Goal: Task Accomplishment & Management: Manage account settings

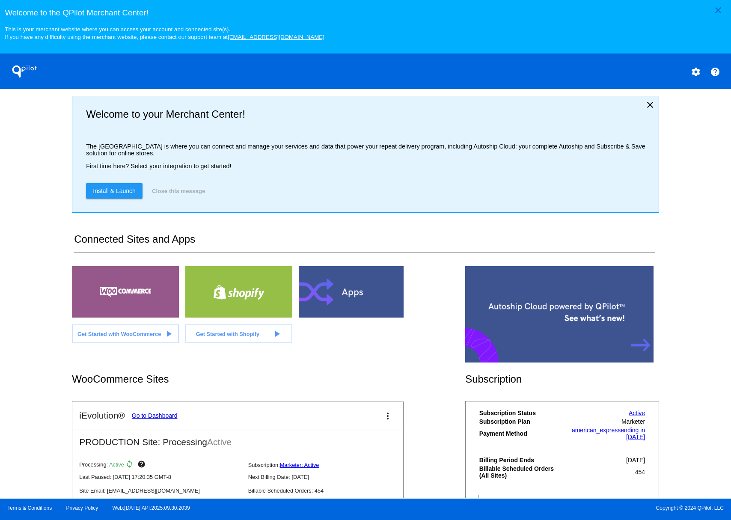
scroll to position [59, 0]
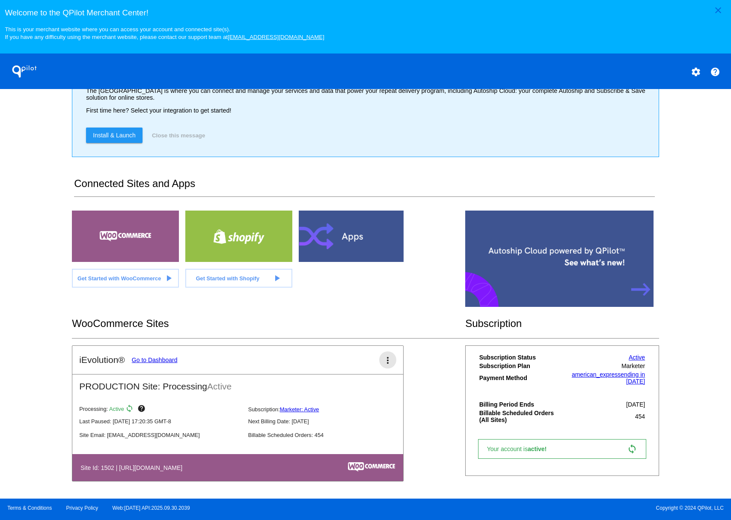
click at [383, 358] on mat-icon "more_vert" at bounding box center [388, 360] width 10 height 10
click at [365, 367] on span "dashboard" at bounding box center [355, 364] width 33 height 7
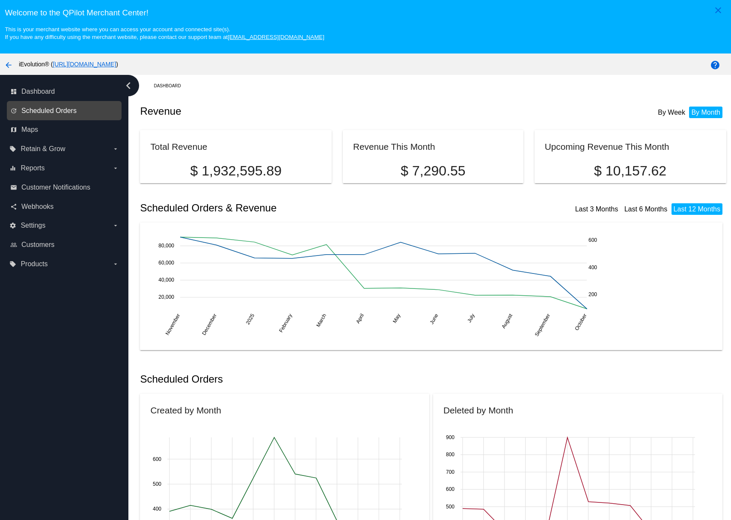
click at [72, 113] on span "Scheduled Orders" at bounding box center [48, 111] width 55 height 8
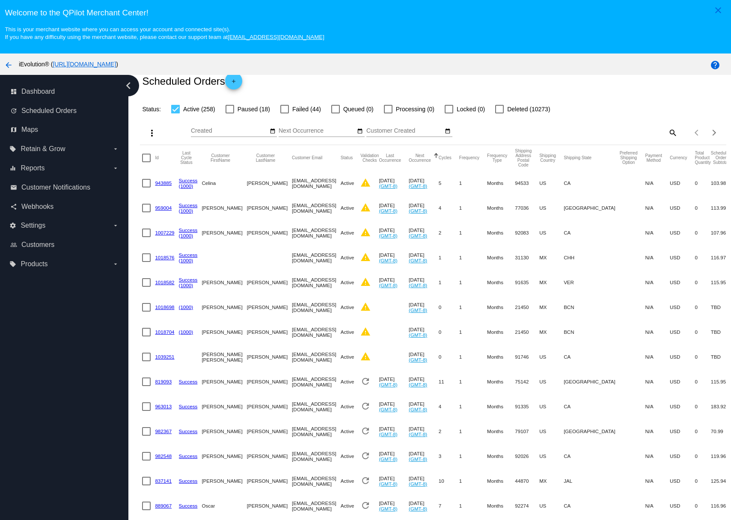
scroll to position [178, 0]
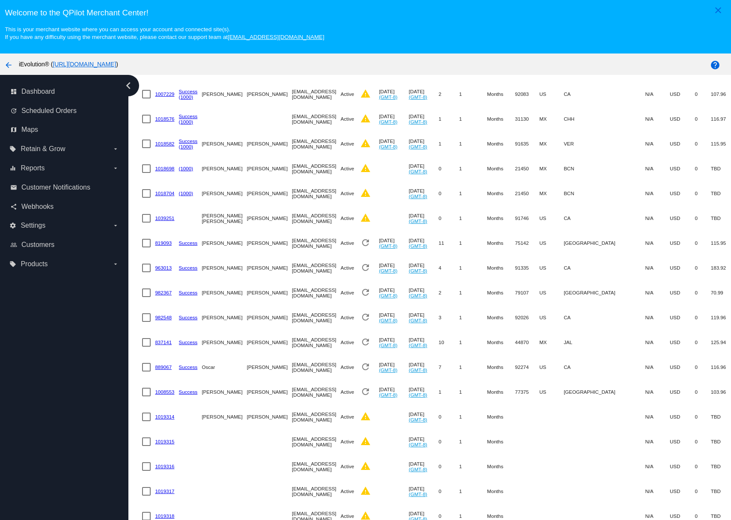
click at [14, 69] on button "arrow_back" at bounding box center [8, 64] width 17 height 17
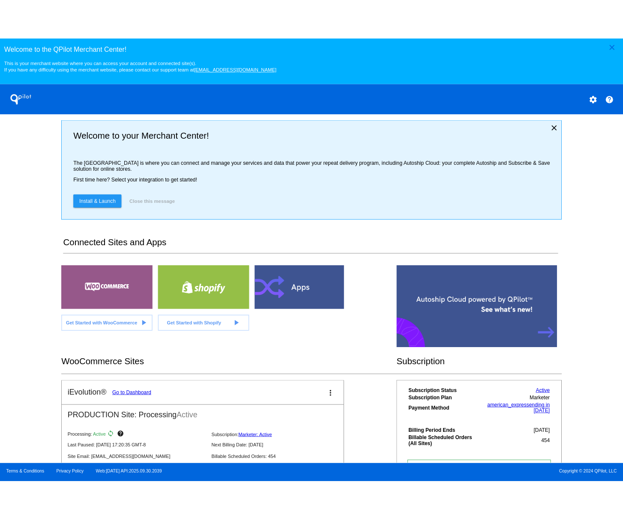
scroll to position [59, 0]
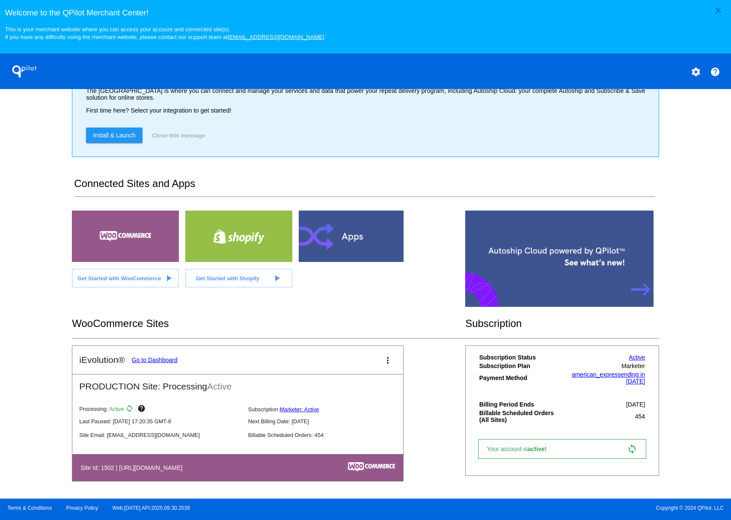
click at [386, 414] on div "Last Paused: 04/30/2024 17:20:35 GMT-8 Next Billing Date: Oct 28, 2025" at bounding box center [244, 420] width 331 height 14
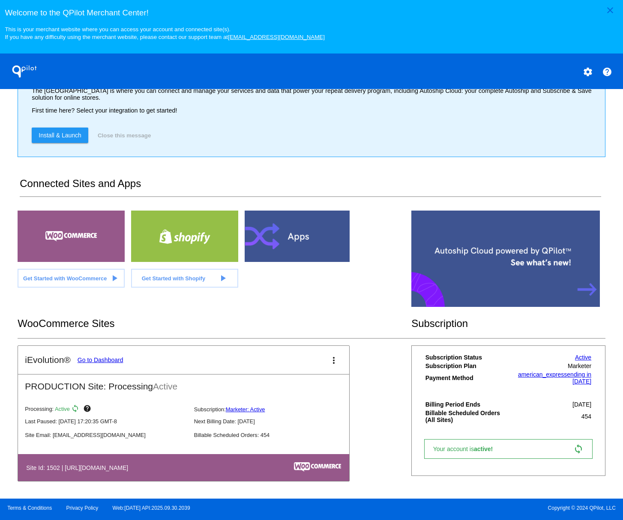
click at [329, 358] on mat-icon "more_vert" at bounding box center [333, 360] width 10 height 10
click at [310, 393] on link "edit edit" at bounding box center [298, 386] width 80 height 21
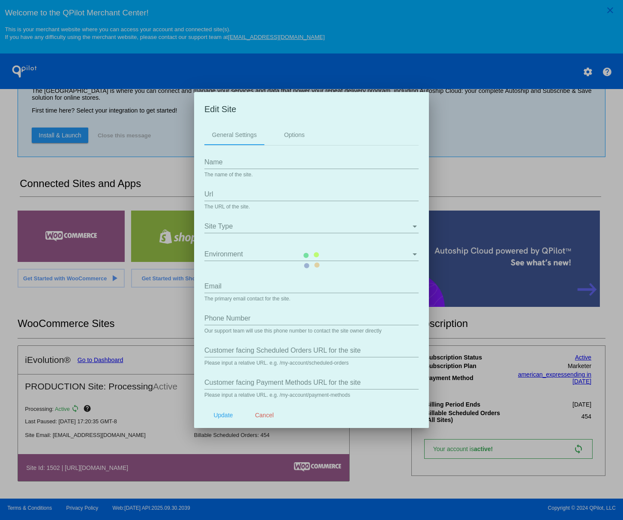
type input "iEvolution®"
type input "[URL][DOMAIN_NAME]"
type input "[EMAIL_ADDRESS][DOMAIN_NAME]"
type input "/my-account/scheduled-orders/"
type input "my-account/payment-methods/"
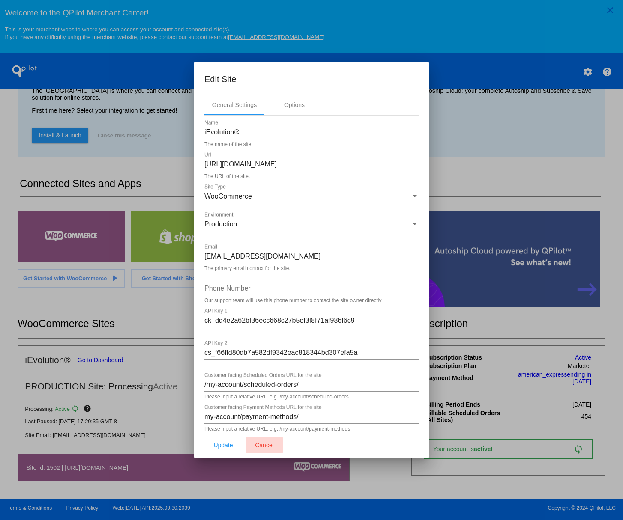
click at [266, 445] on span "Cancel" at bounding box center [264, 445] width 19 height 7
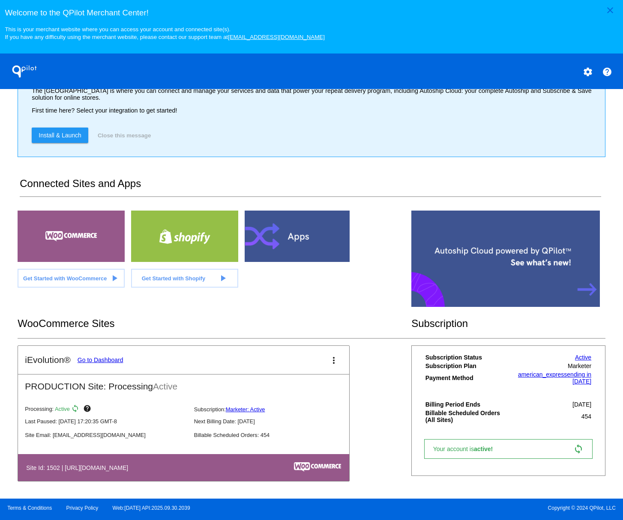
click at [328, 364] on mat-icon "more_vert" at bounding box center [333, 360] width 10 height 10
click at [329, 365] on mat-icon "more_vert" at bounding box center [333, 360] width 10 height 10
click at [307, 361] on span "dashboard" at bounding box center [300, 359] width 33 height 4
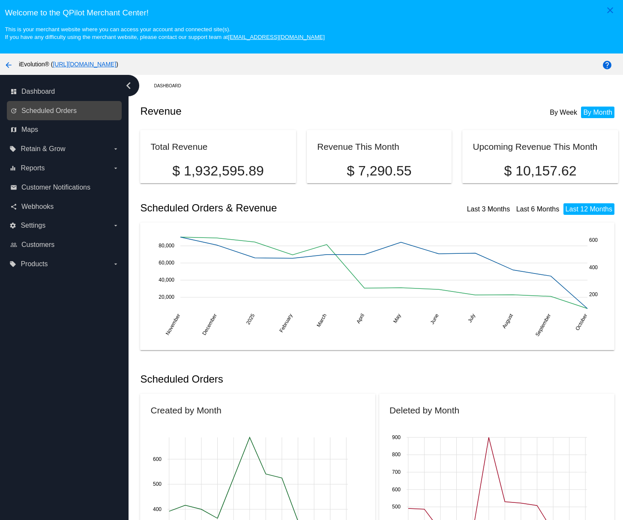
click at [78, 120] on div "update Scheduled Orders" at bounding box center [64, 110] width 115 height 19
click at [77, 114] on link "update Scheduled Orders" at bounding box center [64, 111] width 109 height 14
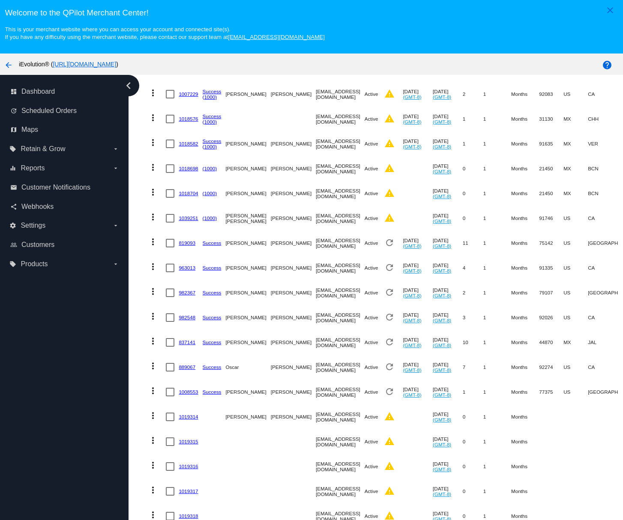
scroll to position [54, 0]
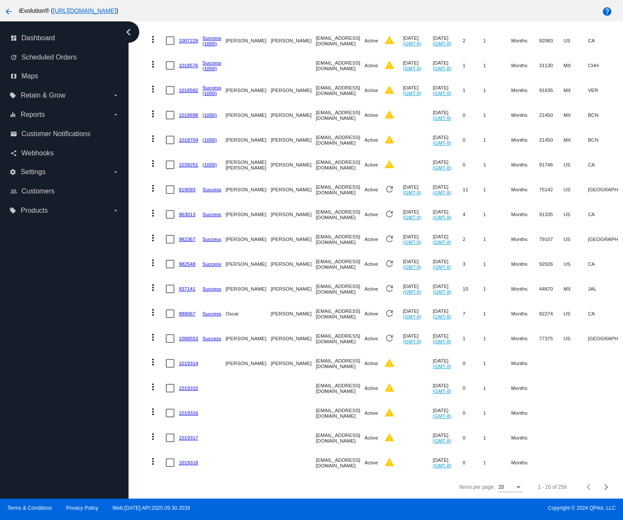
click at [514, 485] on div "Items per page:" at bounding box center [518, 488] width 8 height 6
click at [500, 479] on span "100" at bounding box center [497, 482] width 24 height 15
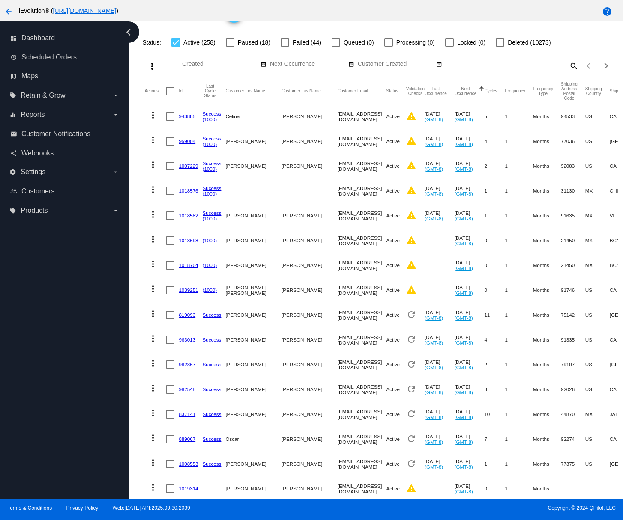
scroll to position [0, 0]
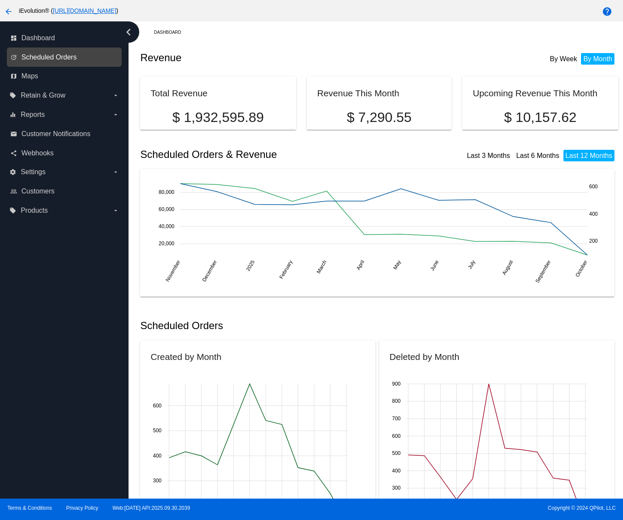
click at [63, 60] on span "Scheduled Orders" at bounding box center [48, 58] width 55 height 8
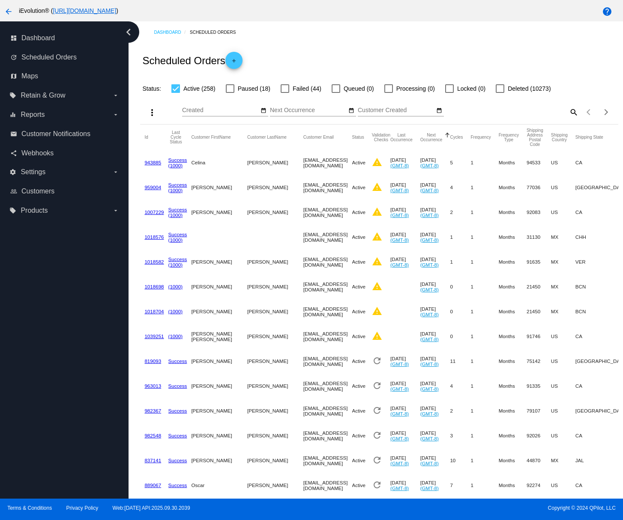
scroll to position [0, 45]
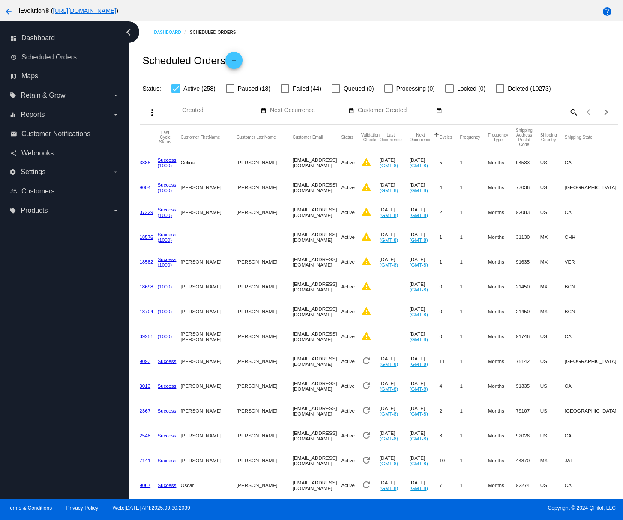
click at [290, 109] on input "Next Occurrence" at bounding box center [308, 110] width 77 height 7
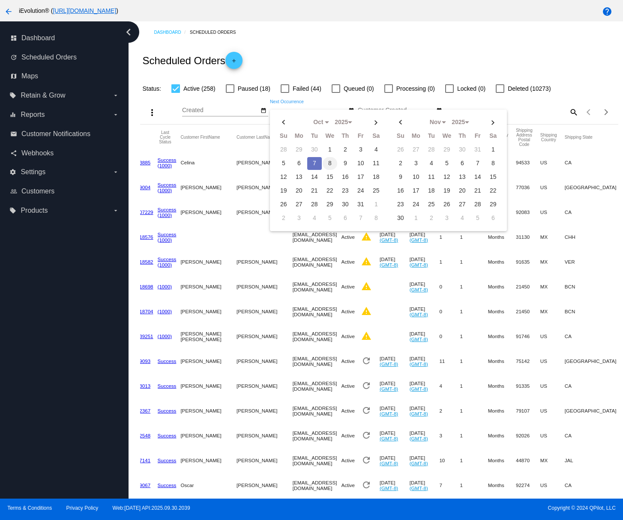
click at [327, 164] on td "8" at bounding box center [329, 163] width 15 height 13
click at [328, 159] on td "8" at bounding box center [329, 163] width 15 height 13
type input "10/08/2025 - 10/08/2025"
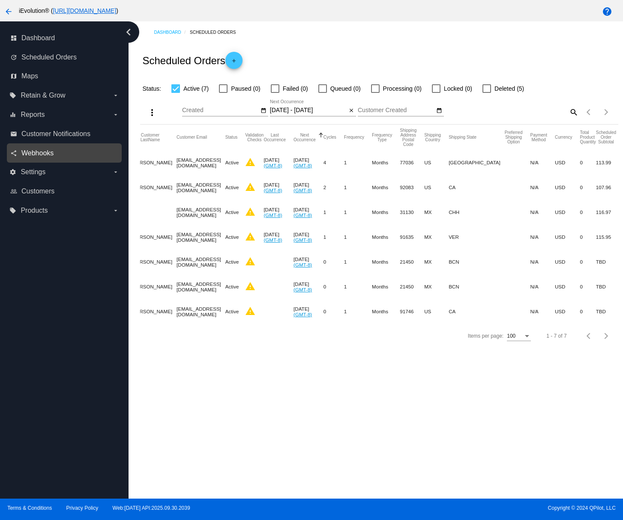
scroll to position [0, 0]
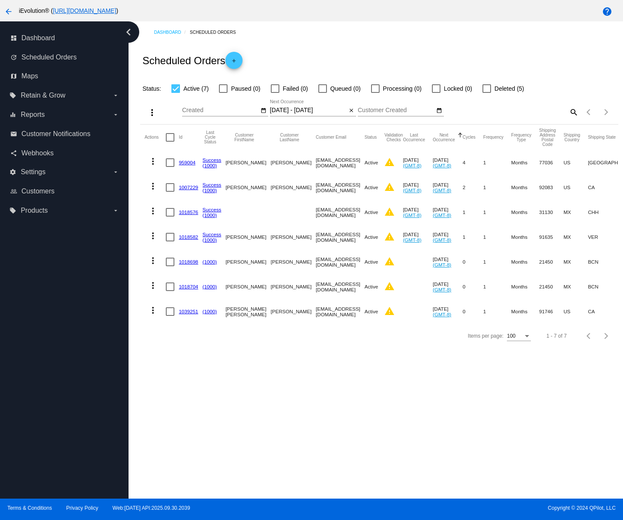
drag, startPoint x: 594, startPoint y: 244, endPoint x: 271, endPoint y: 184, distance: 328.4
click at [271, 184] on mat-table "Actions Id Last Cycle Status Customer FirstName Customer LastName Customer Emai…" at bounding box center [378, 225] width 477 height 200
click at [271, 184] on mat-cell "Padron" at bounding box center [293, 187] width 45 height 25
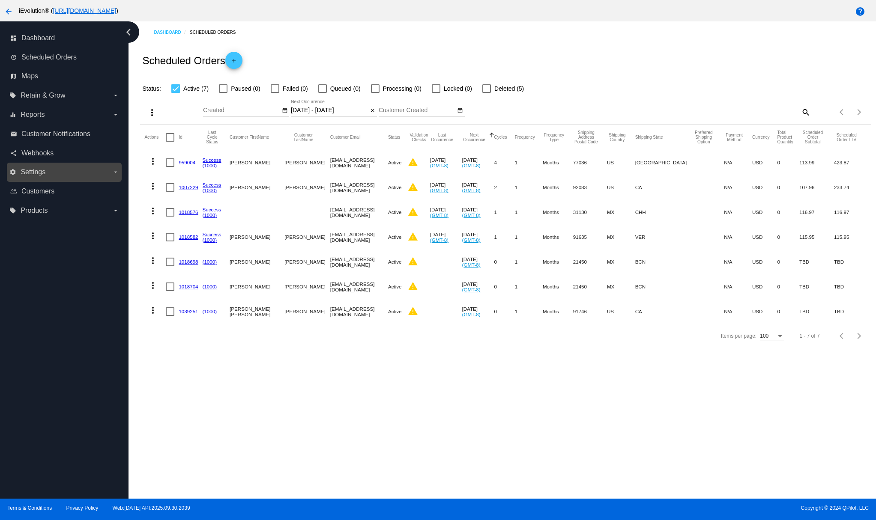
click at [66, 178] on label "settings Settings arrow_drop_down" at bounding box center [63, 172] width 109 height 14
click at [0, 0] on input "settings Settings arrow_drop_down" at bounding box center [0, 0] width 0 height 0
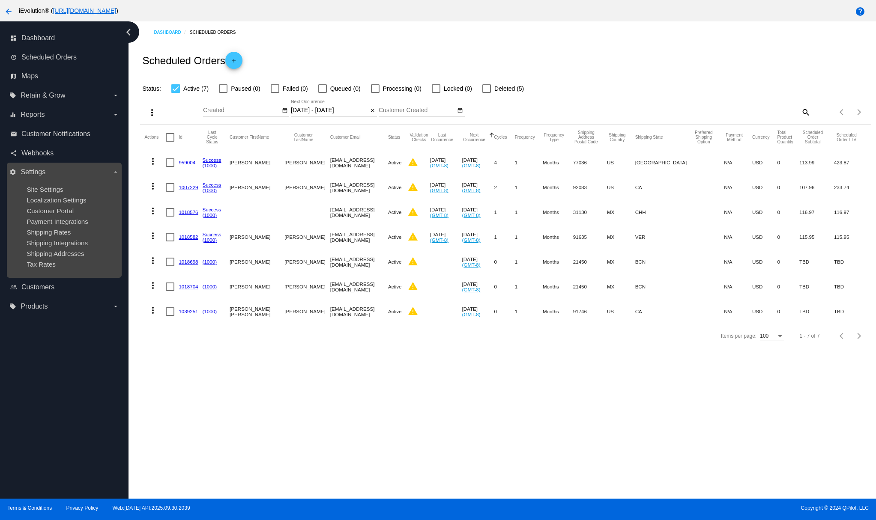
click at [45, 167] on label "settings Settings arrow_drop_down" at bounding box center [63, 172] width 109 height 14
click at [0, 0] on input "settings Settings arrow_drop_down" at bounding box center [0, 0] width 0 height 0
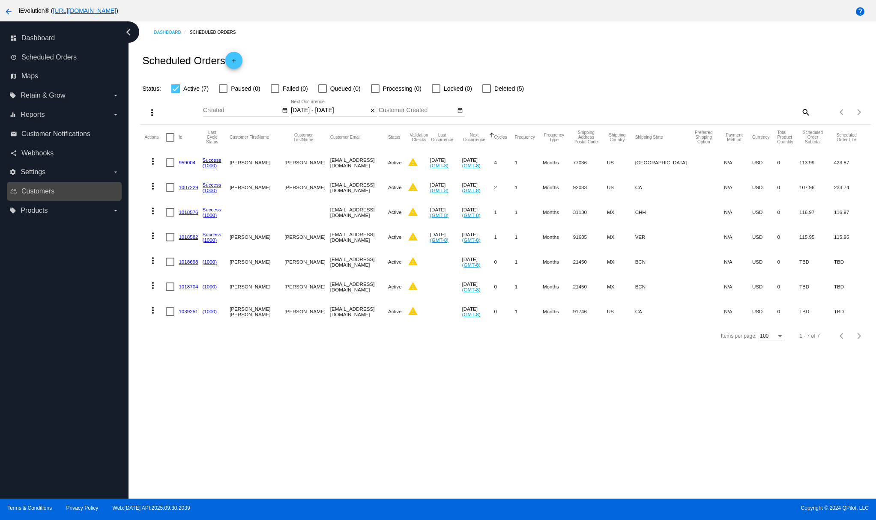
click at [50, 197] on link "people_outline Customers" at bounding box center [64, 192] width 109 height 14
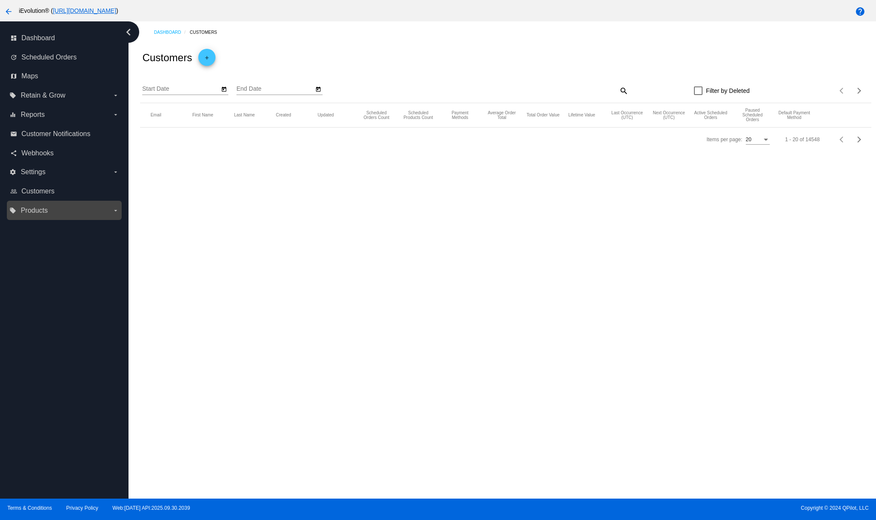
click at [52, 212] on label "local_offer Products arrow_drop_down" at bounding box center [63, 211] width 109 height 14
click at [0, 0] on input "local_offer Products arrow_drop_down" at bounding box center [0, 0] width 0 height 0
click at [50, 214] on label "local_offer Products arrow_drop_down" at bounding box center [63, 211] width 109 height 14
click at [0, 0] on input "local_offer Products arrow_drop_down" at bounding box center [0, 0] width 0 height 0
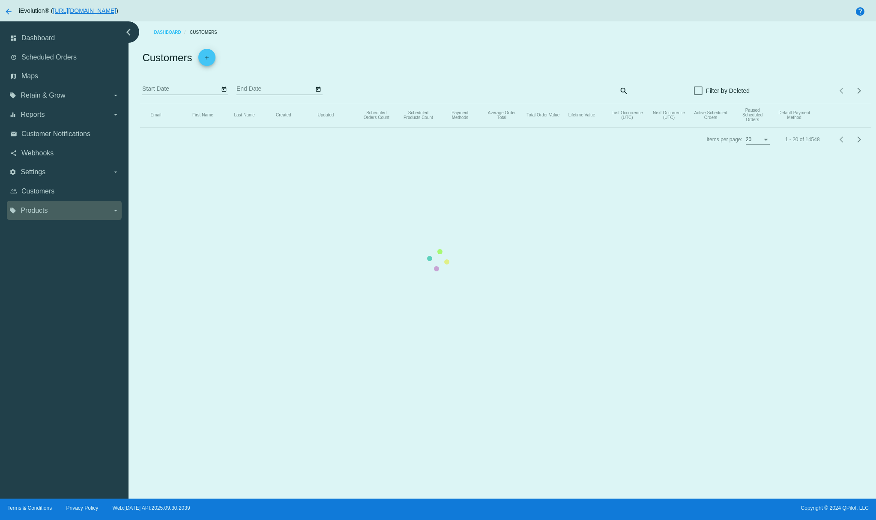
click at [42, 210] on span "Products" at bounding box center [34, 211] width 27 height 8
click at [0, 0] on input "local_offer Products arrow_drop_down" at bounding box center [0, 0] width 0 height 0
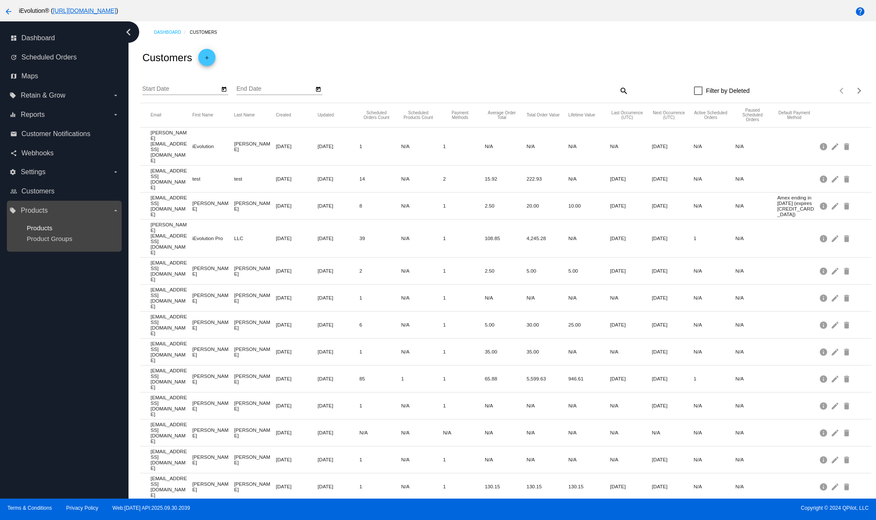
click at [42, 225] on span "Products" at bounding box center [40, 227] width 26 height 7
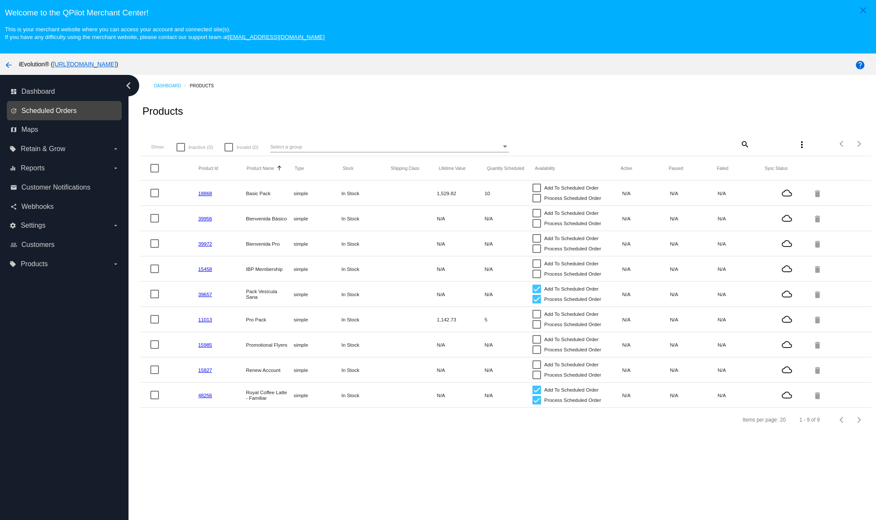
click at [54, 114] on span "Scheduled Orders" at bounding box center [48, 111] width 55 height 8
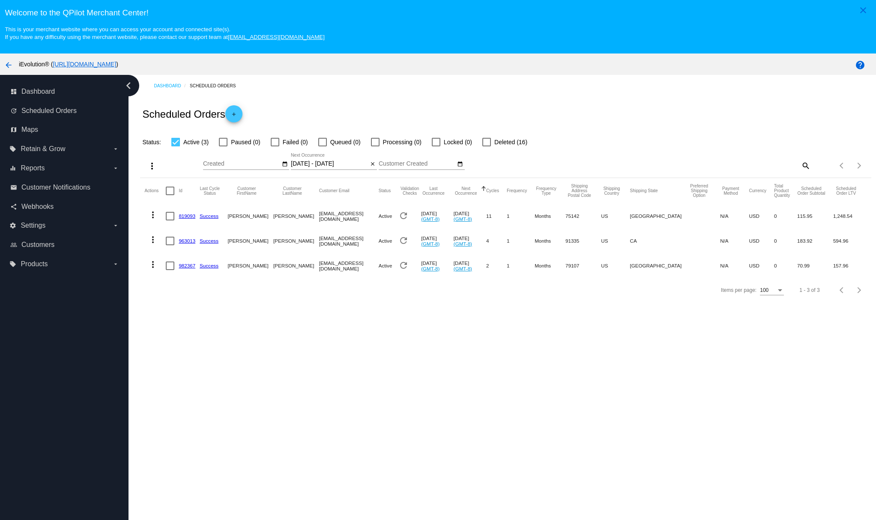
click at [179, 143] on div at bounding box center [175, 142] width 9 height 9
click at [176, 146] on input "Active (3)" at bounding box center [175, 146] width 0 height 0
checkbox input "false"
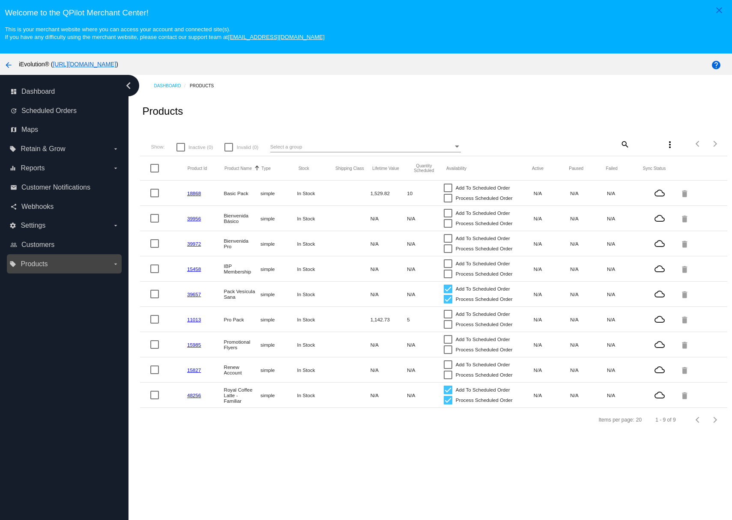
click at [63, 260] on label "local_offer Products arrow_drop_down" at bounding box center [63, 264] width 109 height 14
click at [0, 0] on input "local_offer Products arrow_drop_down" at bounding box center [0, 0] width 0 height 0
click at [39, 280] on span "Products" at bounding box center [40, 281] width 26 height 7
click at [255, 206] on mat-row "18868 Basic Pack simple In Stock 1,529.82 10 Add To Scheduled Order Process Sch…" at bounding box center [433, 193] width 587 height 25
drag, startPoint x: 197, startPoint y: 396, endPoint x: 166, endPoint y: 387, distance: 32.9
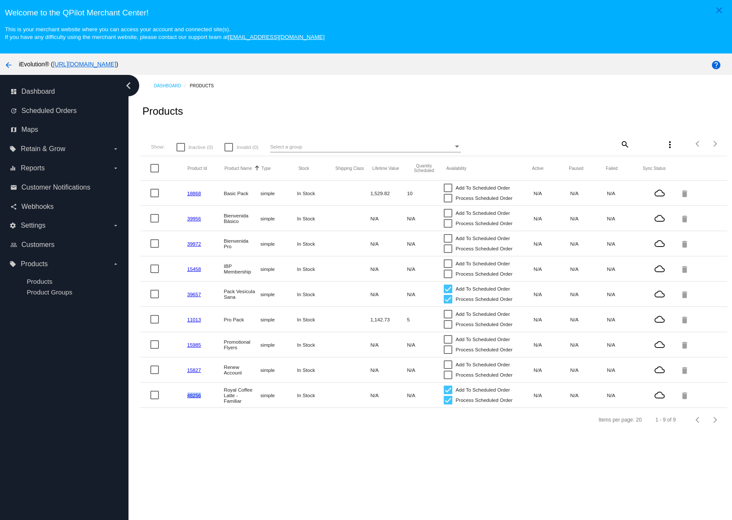
click at [182, 396] on mat-row "48256 Royal Coffee Latte - Familiar simple In Stock N/A N/A Add To Scheduled Or…" at bounding box center [433, 395] width 587 height 25
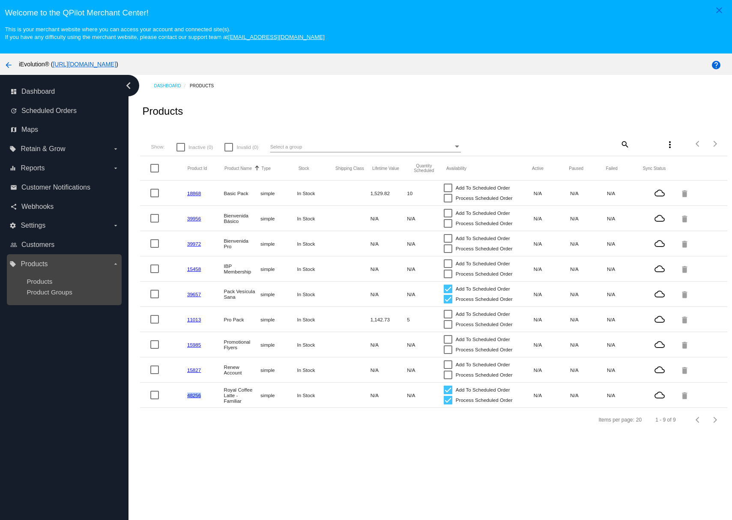
copy mat-row "48256"
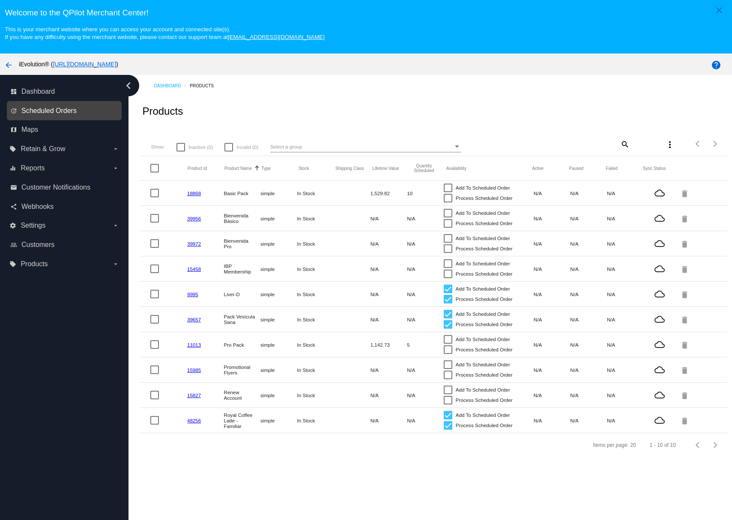
click at [68, 112] on span "Scheduled Orders" at bounding box center [48, 111] width 55 height 8
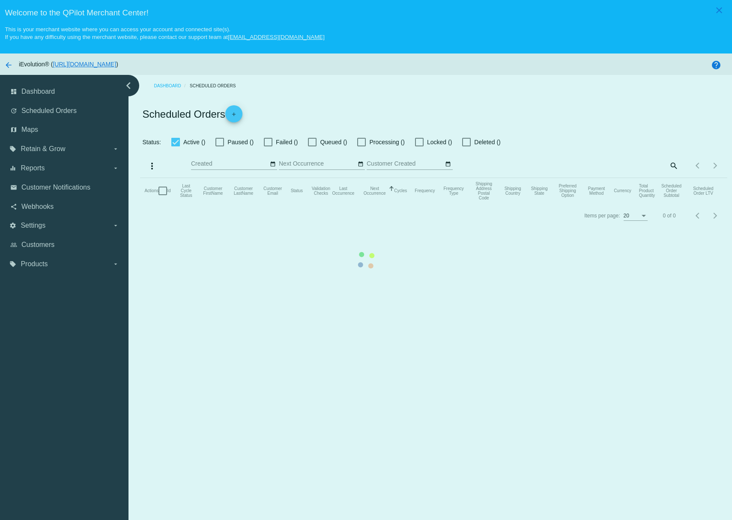
checkbox input "false"
type input "[DATE] - [DATE]"
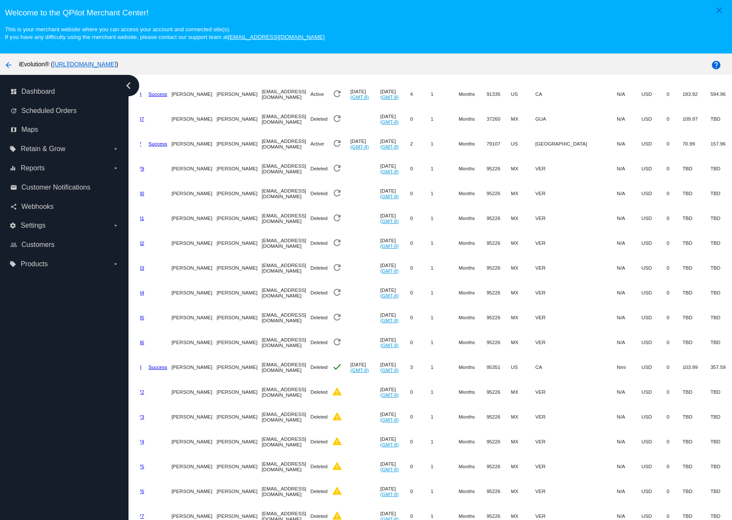
scroll to position [54, 0]
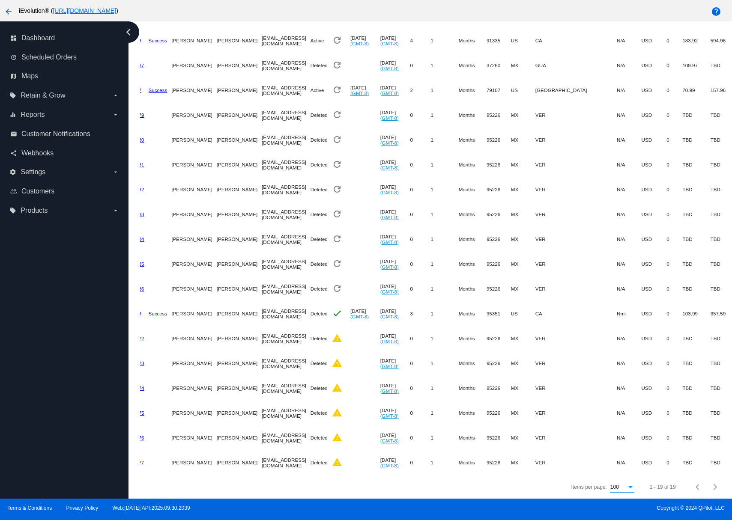
click at [611, 486] on div "100" at bounding box center [618, 488] width 16 height 6
click at [515, 468] on div at bounding box center [366, 260] width 732 height 520
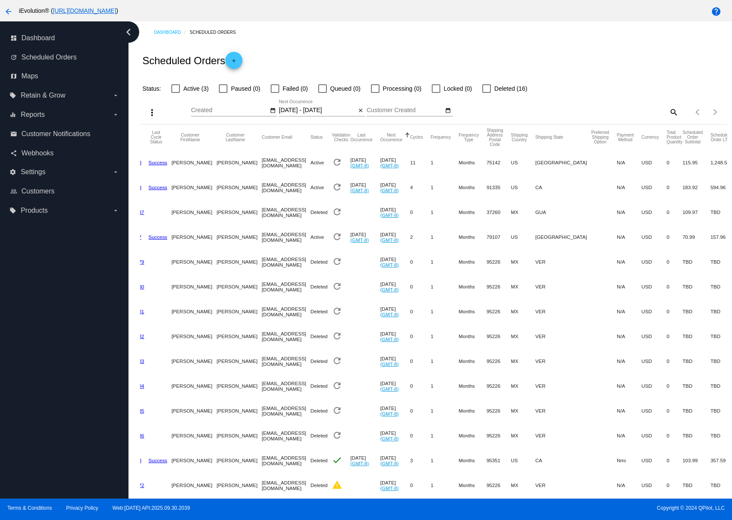
scroll to position [10, 0]
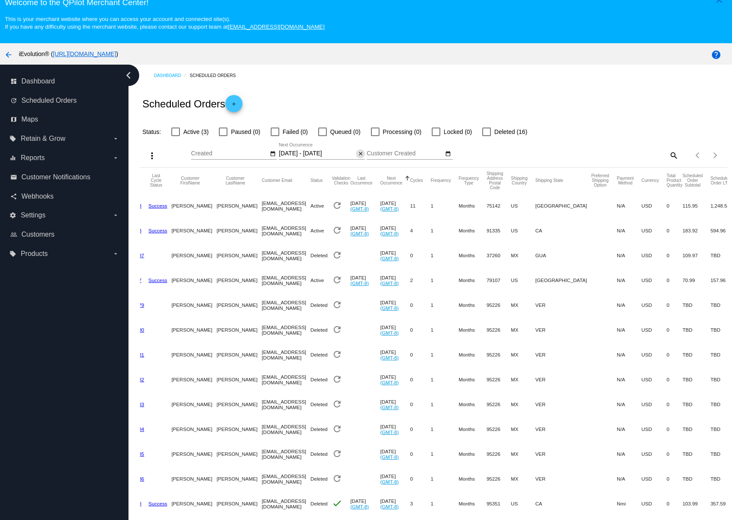
click at [361, 155] on mat-icon "close" at bounding box center [361, 154] width 6 height 7
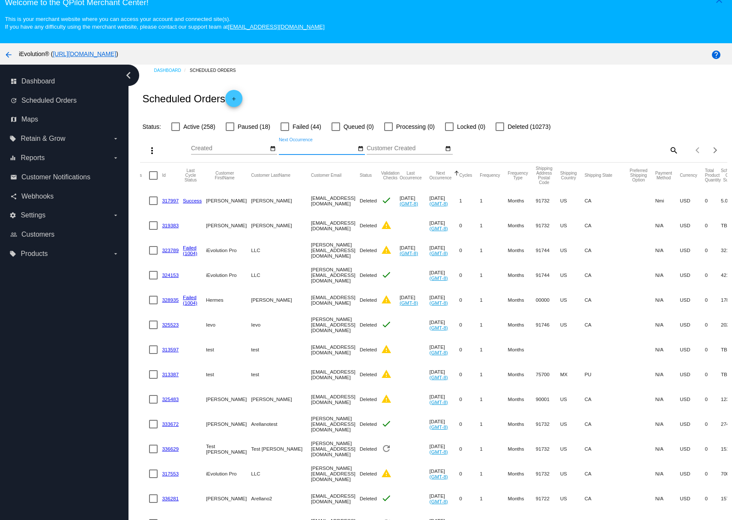
scroll to position [0, 0]
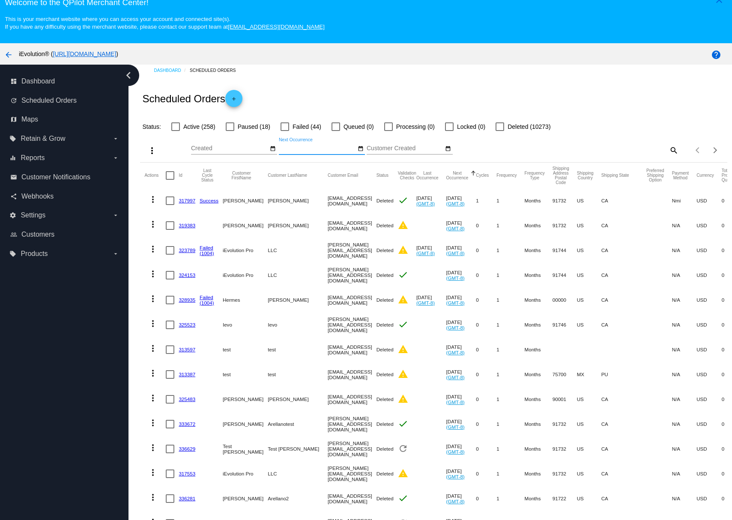
click at [185, 199] on link "317997" at bounding box center [187, 201] width 17 height 6
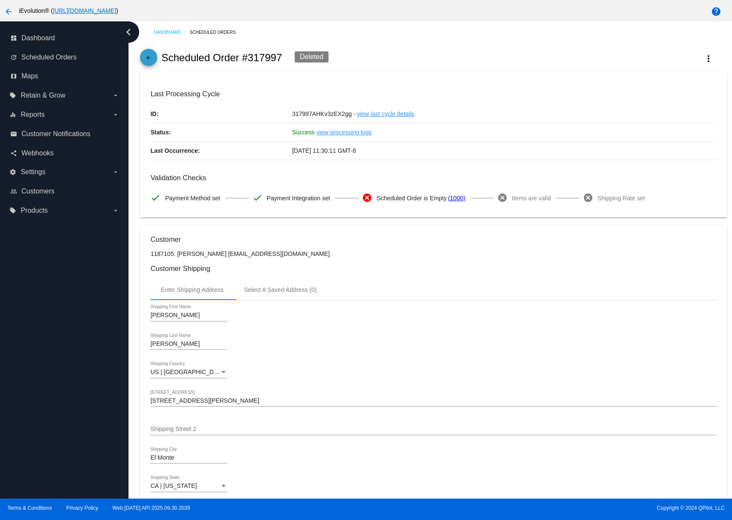
click at [148, 56] on mat-icon "arrow_back" at bounding box center [148, 60] width 10 height 10
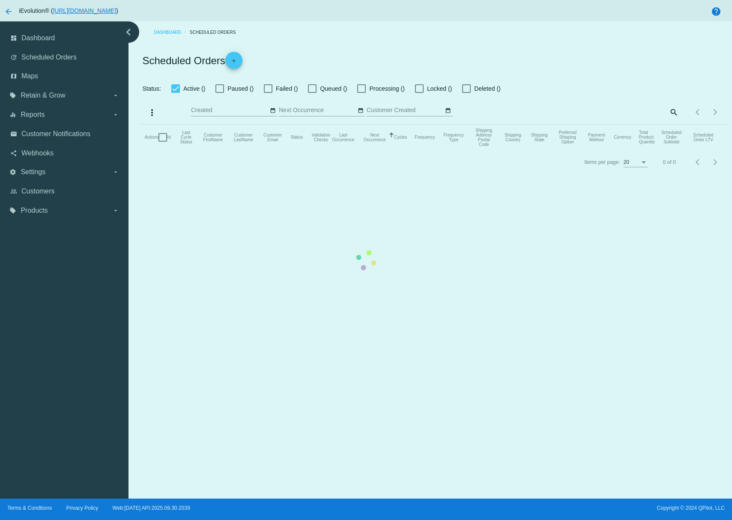
checkbox input "false"
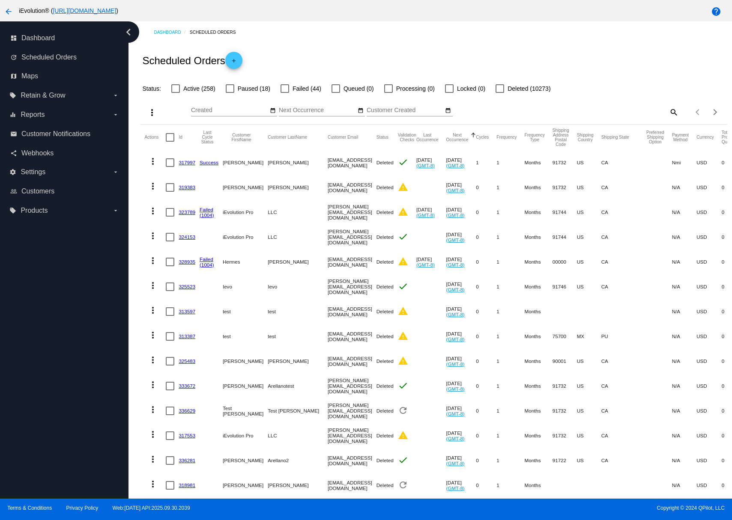
click at [668, 111] on mat-icon "search" at bounding box center [673, 111] width 10 height 13
drag, startPoint x: 660, startPoint y: 111, endPoint x: 655, endPoint y: 110, distance: 5.7
click at [661, 111] on input "Search" at bounding box center [605, 110] width 146 height 7
click at [642, 109] on input "Search" at bounding box center [605, 110] width 146 height 7
paste input "803443"
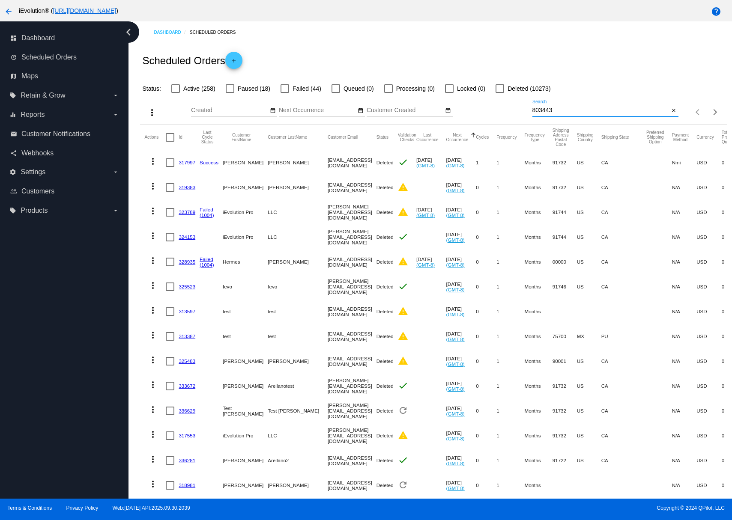
type input "803443"
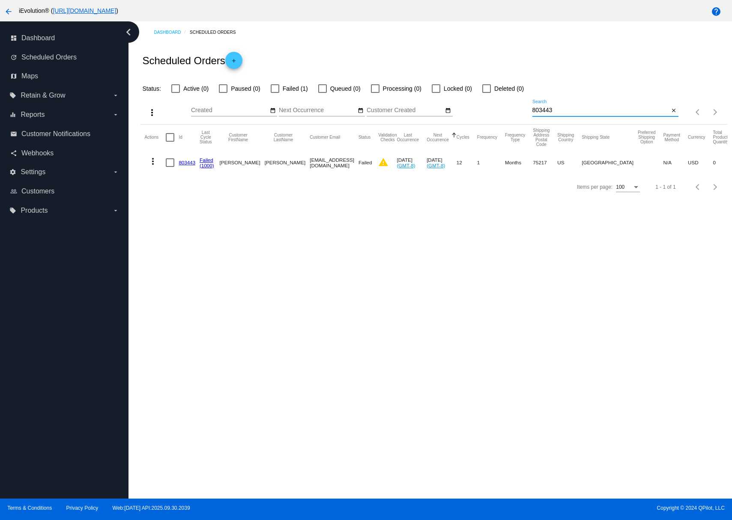
click at [164, 163] on mat-cell "more_vert" at bounding box center [154, 162] width 21 height 25
click at [168, 163] on div at bounding box center [170, 162] width 9 height 9
click at [170, 167] on input "checkbox" at bounding box center [170, 167] width 0 height 0
checkbox input "true"
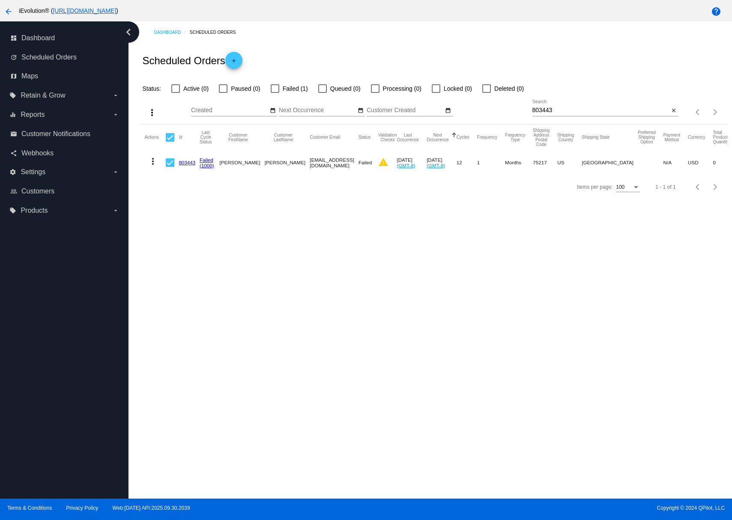
click at [156, 164] on mat-icon "more_vert" at bounding box center [153, 161] width 10 height 10
click at [190, 240] on button "cached Restart Processing" at bounding box center [186, 244] width 85 height 21
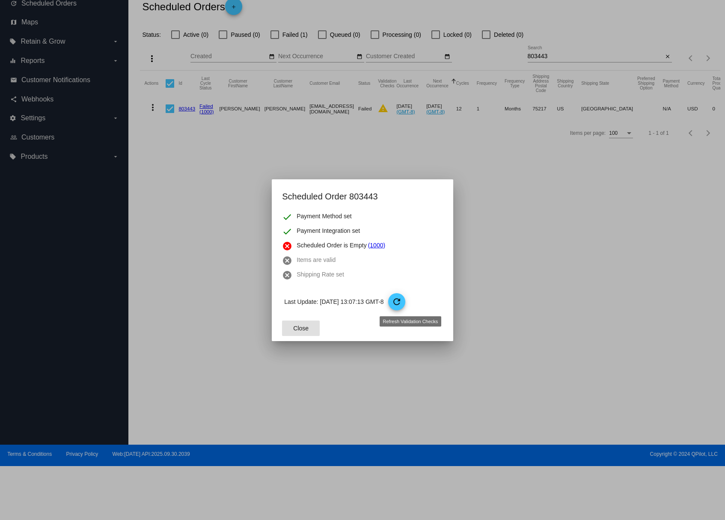
click at [406, 296] on span "refresh" at bounding box center [397, 302] width 18 height 18
click at [290, 331] on button "Close" at bounding box center [301, 328] width 38 height 15
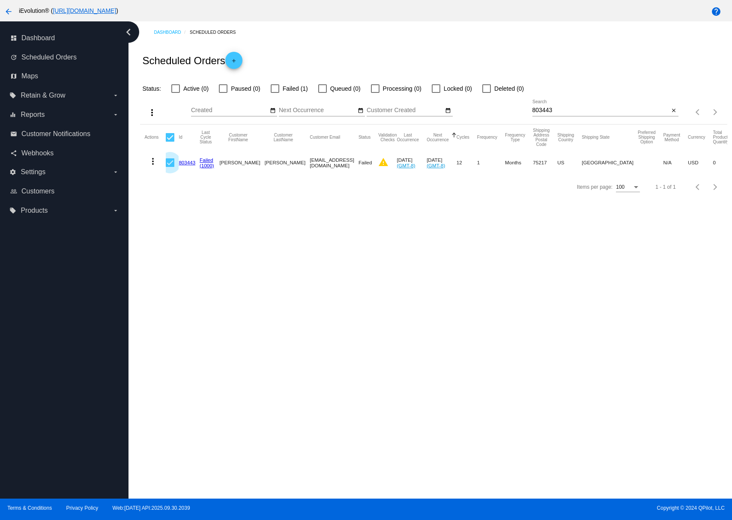
click at [167, 162] on div at bounding box center [170, 162] width 9 height 9
click at [170, 167] on input "checkbox" at bounding box center [170, 167] width 0 height 0
checkbox input "false"
click at [182, 164] on link "803443" at bounding box center [187, 163] width 17 height 6
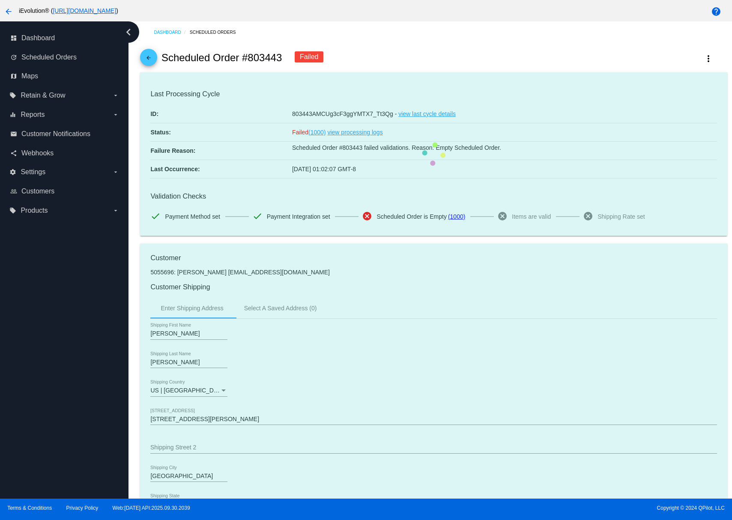
click at [147, 55] on span "arrow_back" at bounding box center [148, 59] width 10 height 21
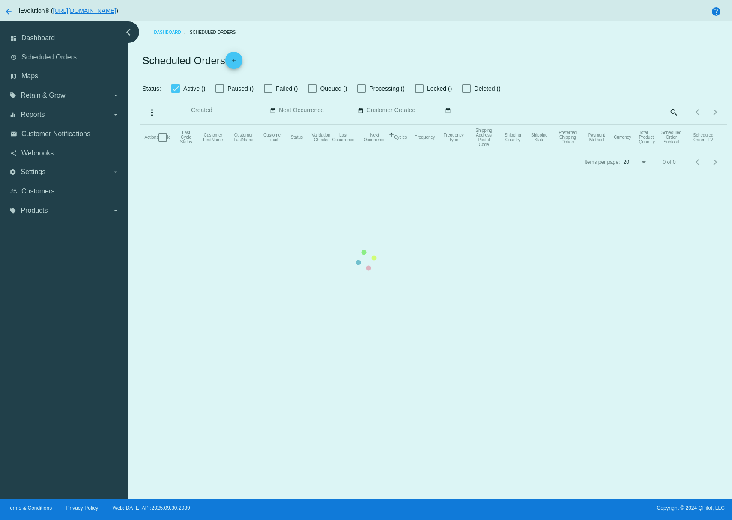
checkbox input "false"
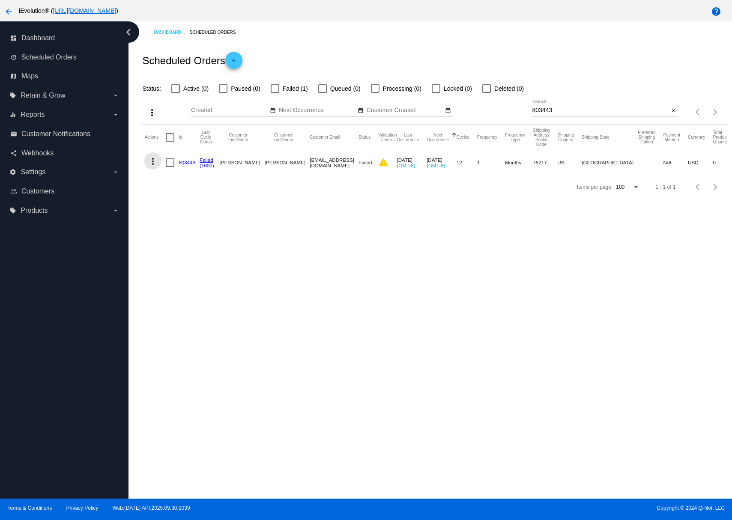
click at [155, 155] on button "more_vert" at bounding box center [152, 160] width 17 height 17
click at [197, 182] on span "View Event Logs" at bounding box center [192, 182] width 45 height 7
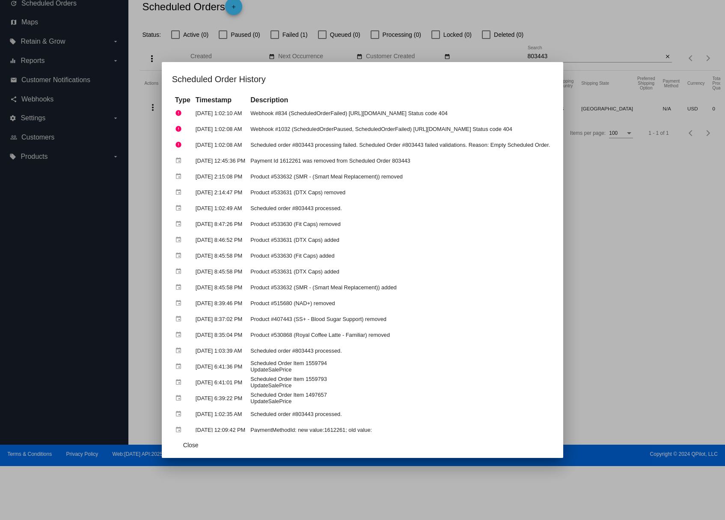
drag, startPoint x: 272, startPoint y: 185, endPoint x: 122, endPoint y: 173, distance: 150.4
click at [248, 180] on td "Product #533632 (SMR - (Smart Meal Replacement)) removed" at bounding box center [400, 176] width 304 height 15
click at [259, 54] on div at bounding box center [362, 260] width 725 height 520
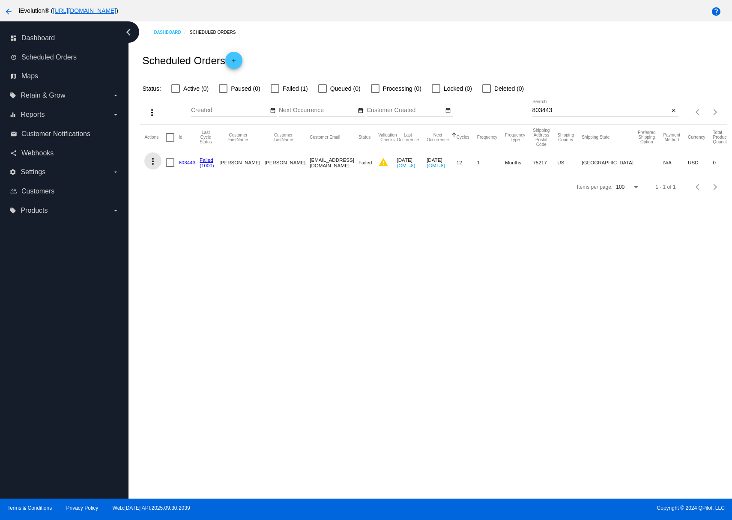
click at [153, 163] on mat-icon "more_vert" at bounding box center [153, 161] width 10 height 10
click at [191, 152] on div "info View Event Logs history View Cycles History play_arrow Activate cached Res…" at bounding box center [186, 225] width 85 height 146
click at [193, 158] on div "info View Event Logs history View Cycles History play_arrow Activate cached Res…" at bounding box center [186, 225] width 85 height 146
drag, startPoint x: 294, startPoint y: 192, endPoint x: 287, endPoint y: 191, distance: 7.0
click at [293, 192] on div at bounding box center [366, 260] width 732 height 520
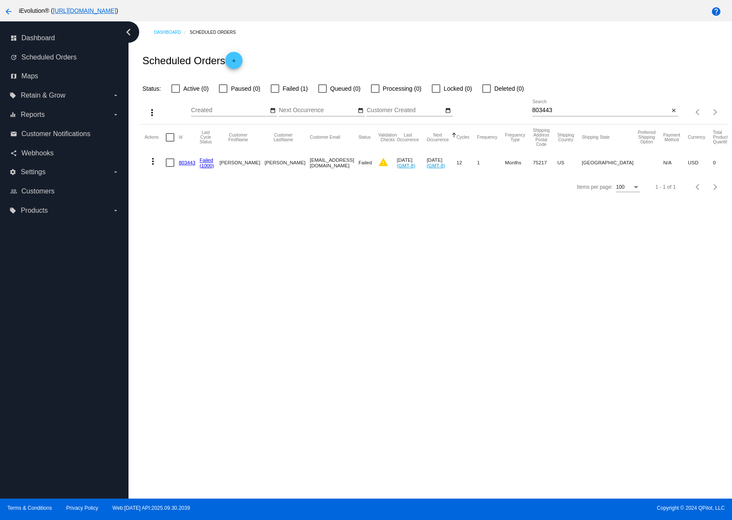
click at [156, 161] on mat-icon "more_vert" at bounding box center [153, 161] width 10 height 10
click at [197, 185] on span "View Event Logs" at bounding box center [192, 182] width 45 height 7
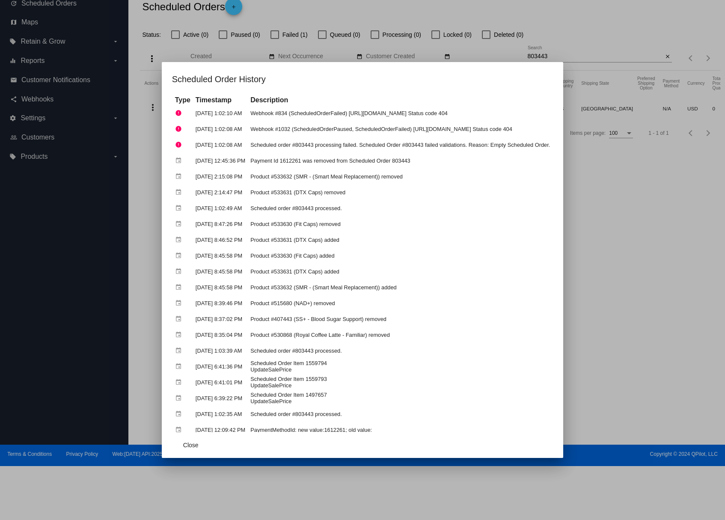
click at [643, 140] on div at bounding box center [362, 260] width 725 height 520
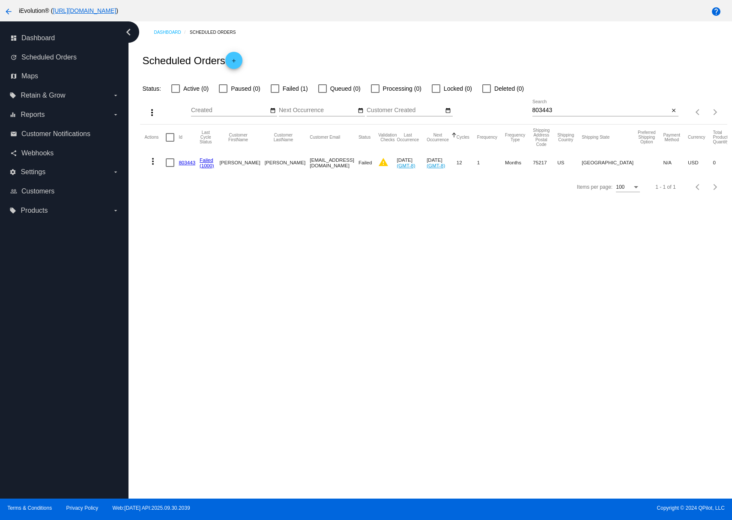
click at [578, 113] on input "803443" at bounding box center [600, 110] width 137 height 7
paste input "1018358"
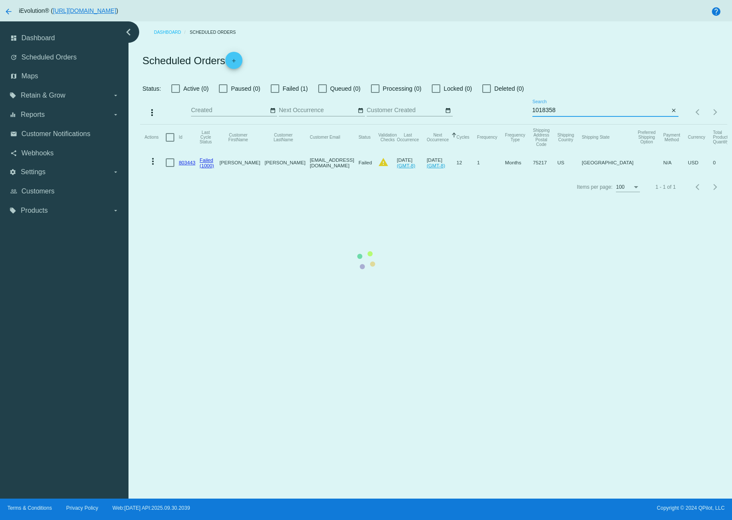
type input "1018358"
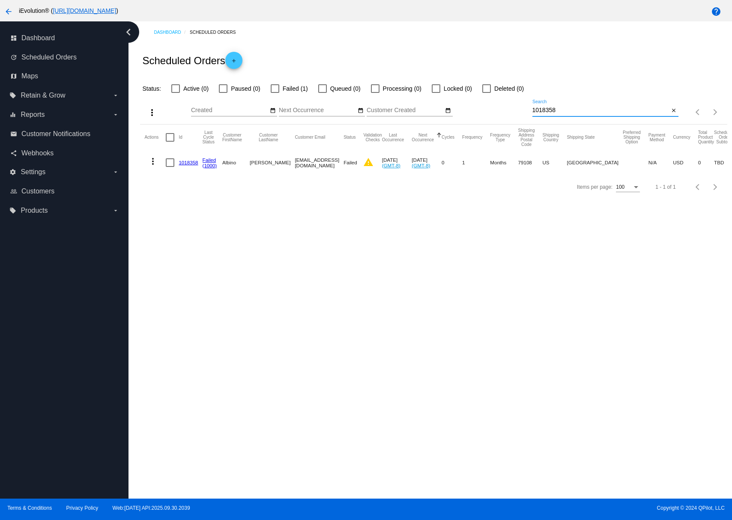
click at [186, 162] on link "1018358" at bounding box center [188, 163] width 19 height 6
click at [155, 167] on button "more_vert" at bounding box center [152, 160] width 17 height 17
click at [184, 185] on span "View Event Logs" at bounding box center [192, 182] width 45 height 7
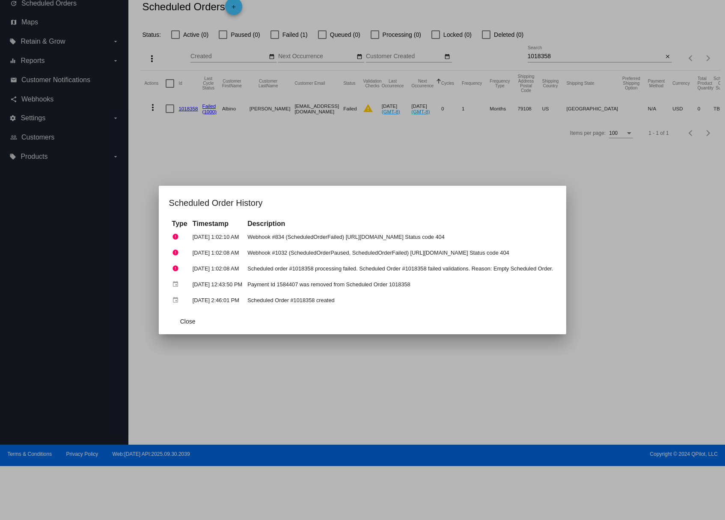
drag, startPoint x: 187, startPoint y: 284, endPoint x: 371, endPoint y: 283, distance: 183.7
click at [371, 283] on tr "event Oct 6, 2025, 12:43:50 PM Payment Id 1584407 was removed from Scheduled Or…" at bounding box center [363, 284] width 386 height 15
click at [437, 176] on div at bounding box center [362, 260] width 725 height 520
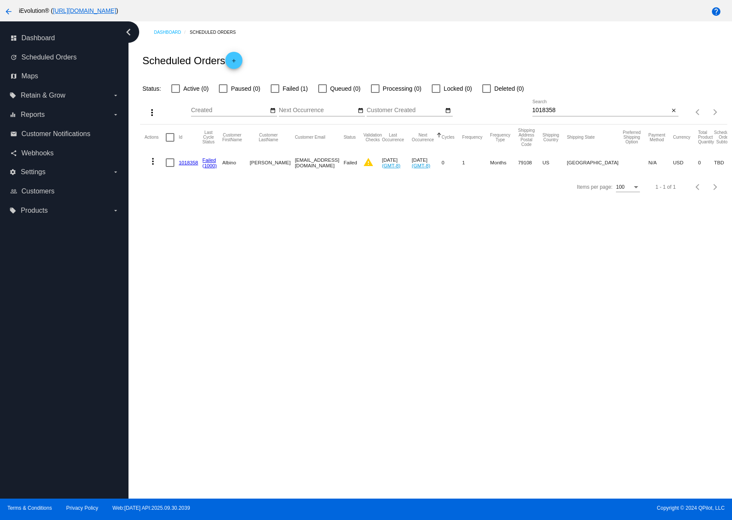
click at [619, 113] on input "1018358" at bounding box center [600, 110] width 137 height 7
paste input "421"
type input "1018421"
click at [155, 162] on mat-icon "more_vert" at bounding box center [153, 161] width 10 height 10
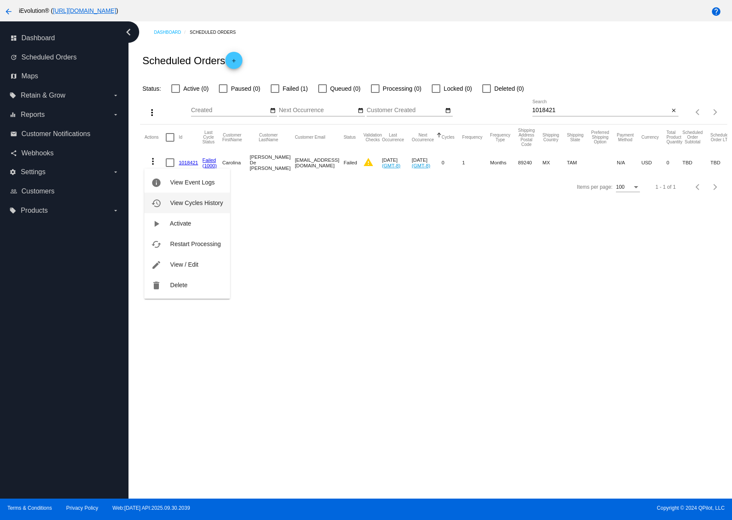
click at [194, 203] on span "View Cycles History" at bounding box center [196, 203] width 53 height 7
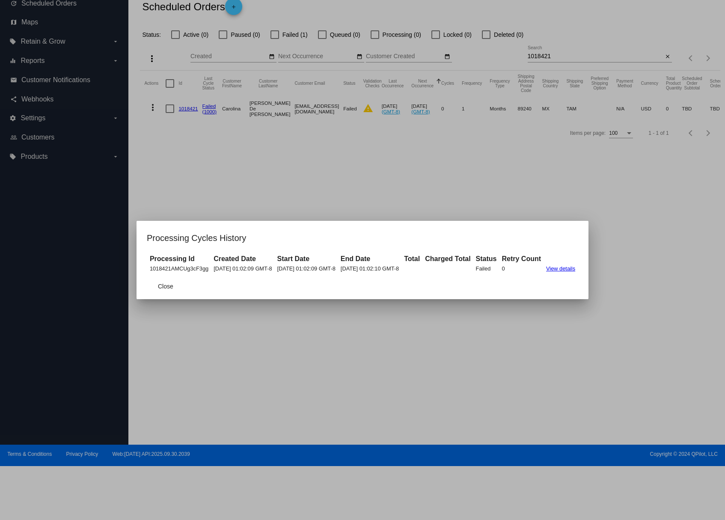
click at [573, 270] on link "View details" at bounding box center [560, 268] width 29 height 6
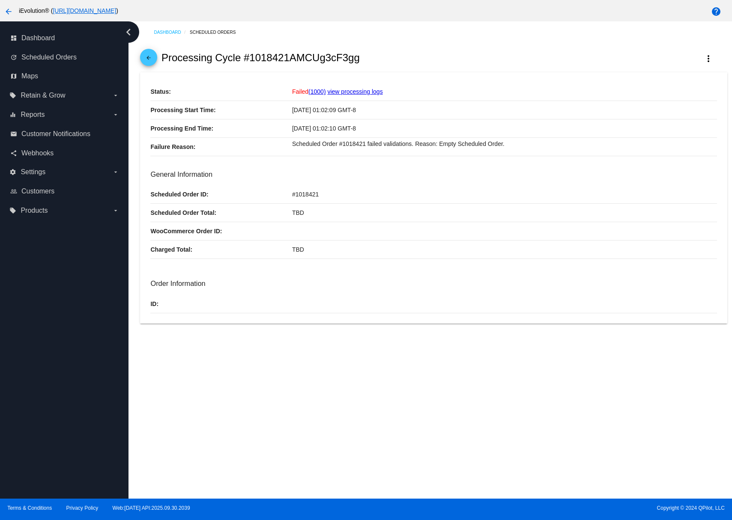
scroll to position [48, 0]
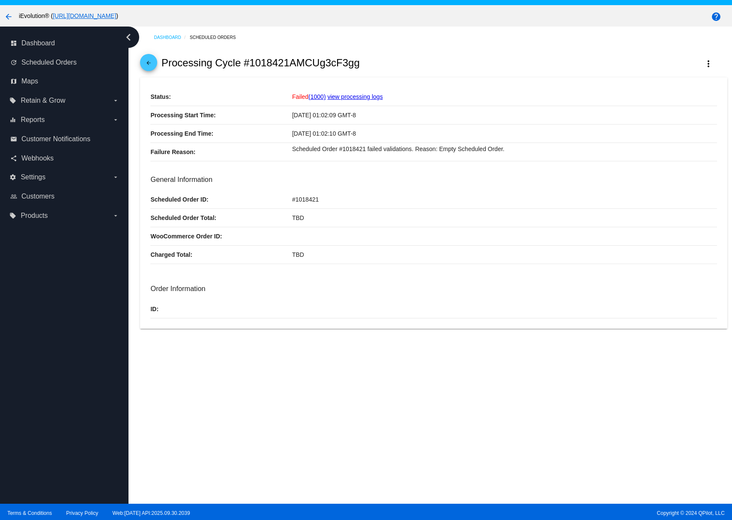
click at [141, 63] on link "arrow_back" at bounding box center [148, 62] width 17 height 17
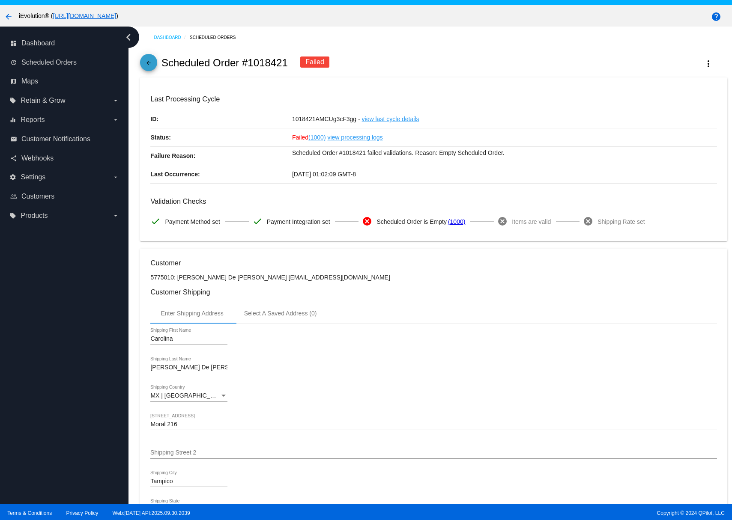
click at [150, 70] on mat-icon "arrow_back" at bounding box center [148, 65] width 10 height 10
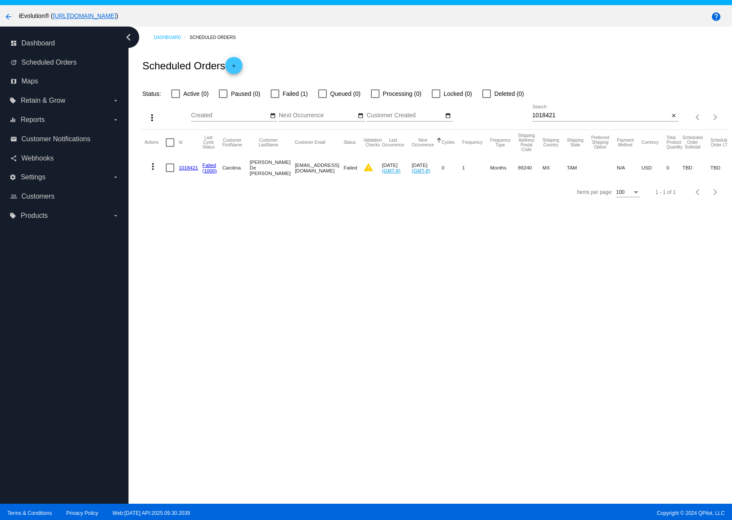
click at [155, 168] on mat-icon "more_vert" at bounding box center [153, 166] width 10 height 10
click at [189, 248] on span "Restart Processing" at bounding box center [195, 249] width 51 height 7
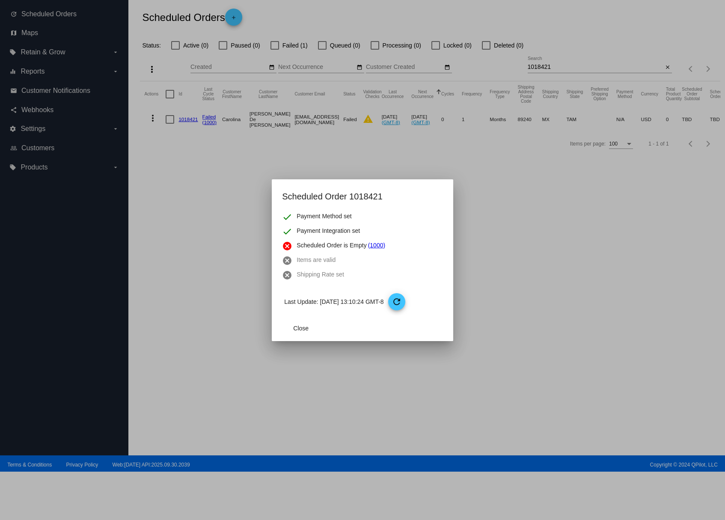
click at [375, 248] on link "(1000)" at bounding box center [376, 246] width 17 height 10
click at [402, 298] on mat-icon "refresh" at bounding box center [397, 302] width 10 height 10
click at [305, 327] on span "Close" at bounding box center [300, 328] width 15 height 7
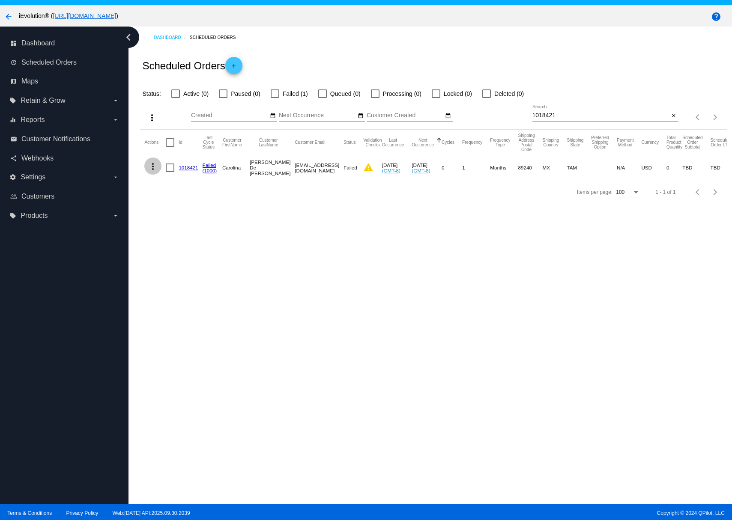
click at [146, 169] on button "more_vert" at bounding box center [152, 166] width 17 height 17
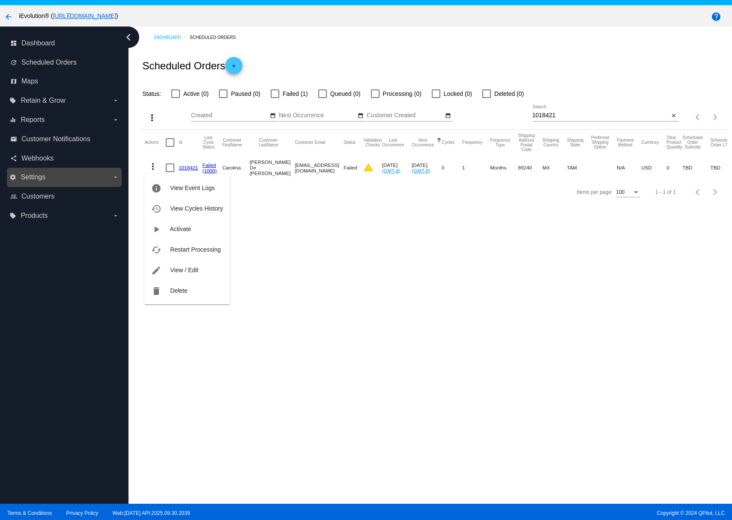
click at [43, 176] on div at bounding box center [366, 260] width 732 height 520
click at [44, 178] on span "Settings" at bounding box center [33, 177] width 25 height 8
click at [0, 0] on input "settings Settings arrow_drop_down" at bounding box center [0, 0] width 0 height 0
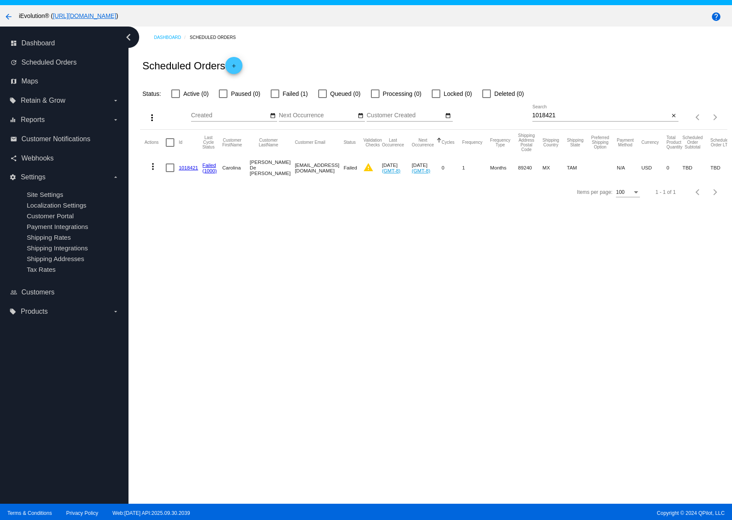
click at [144, 167] on button "more_vert" at bounding box center [152, 166] width 17 height 17
click at [189, 192] on button "info View Event Logs" at bounding box center [186, 188] width 85 height 21
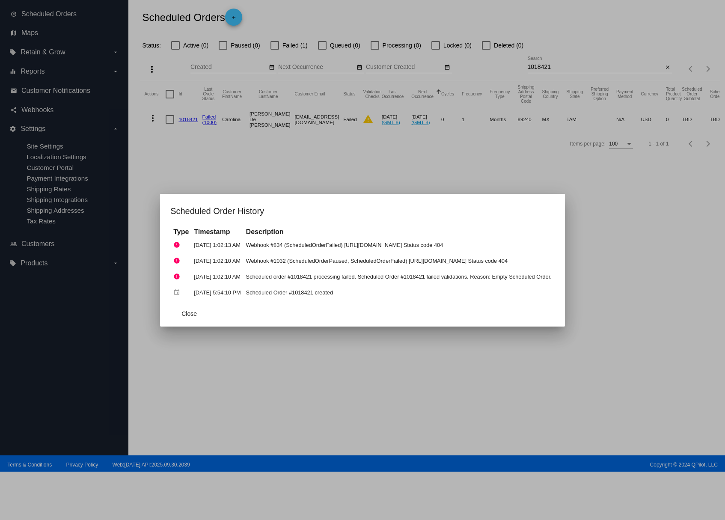
drag, startPoint x: 295, startPoint y: 292, endPoint x: 278, endPoint y: 294, distance: 16.8
click at [277, 294] on td "Scheduled Order #1018421 created" at bounding box center [399, 292] width 310 height 15
click at [284, 293] on td "Scheduled Order #1018421 created" at bounding box center [399, 292] width 310 height 15
click at [247, 294] on td "Scheduled Order #1018421 created" at bounding box center [399, 292] width 310 height 15
click at [251, 294] on td "Scheduled Order #1018421 created" at bounding box center [399, 292] width 310 height 15
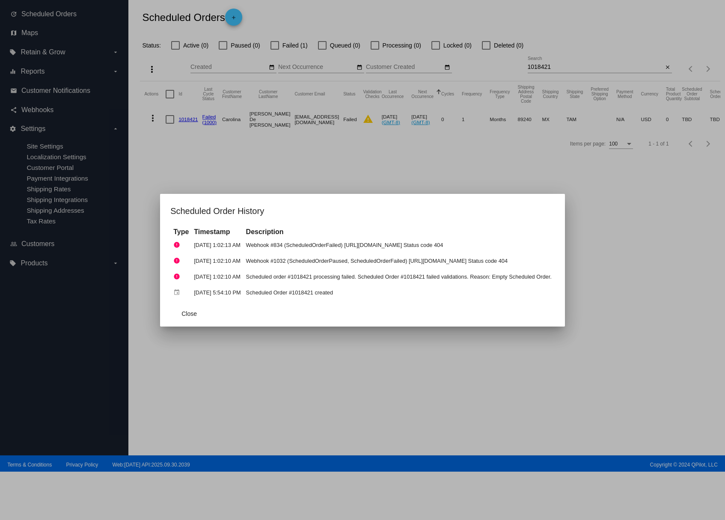
click at [251, 294] on td "Scheduled Order #1018421 created" at bounding box center [399, 292] width 310 height 15
click at [250, 292] on td "Scheduled Order #1018421 created" at bounding box center [399, 292] width 310 height 15
drag, startPoint x: 287, startPoint y: 293, endPoint x: 221, endPoint y: 290, distance: 66.9
click at [244, 290] on td "Scheduled Order #1018421 created" at bounding box center [399, 292] width 310 height 15
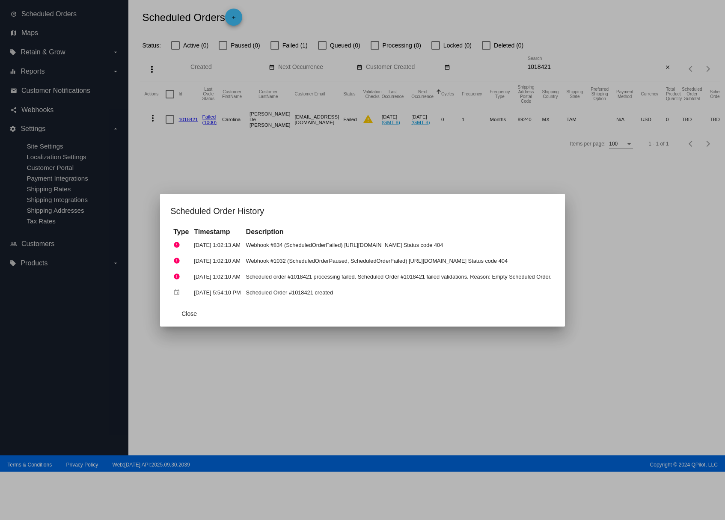
click at [244, 290] on td "Scheduled Order #1018421 created" at bounding box center [399, 292] width 310 height 15
click at [170, 308] on button "Close" at bounding box center [189, 313] width 38 height 15
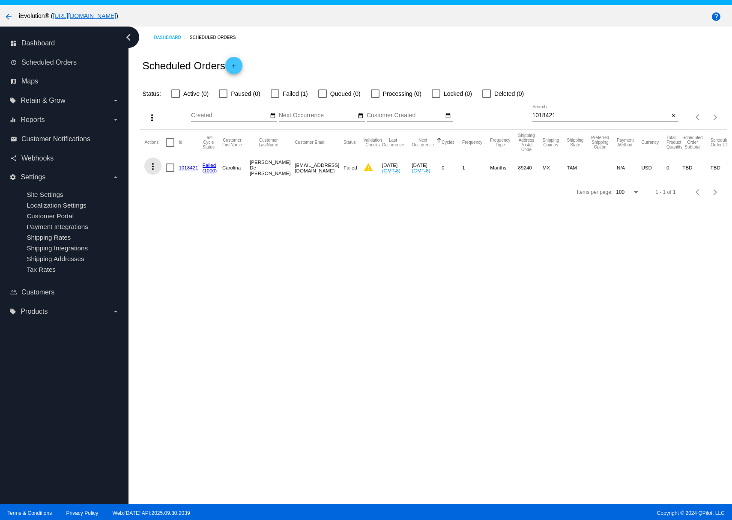
click at [147, 167] on button "more_vert" at bounding box center [152, 166] width 17 height 17
click at [191, 235] on button "play_arrow Activate" at bounding box center [186, 229] width 85 height 21
click at [153, 165] on mat-icon "more_vert" at bounding box center [153, 166] width 10 height 10
click at [191, 227] on span "Process Now" at bounding box center [187, 229] width 35 height 7
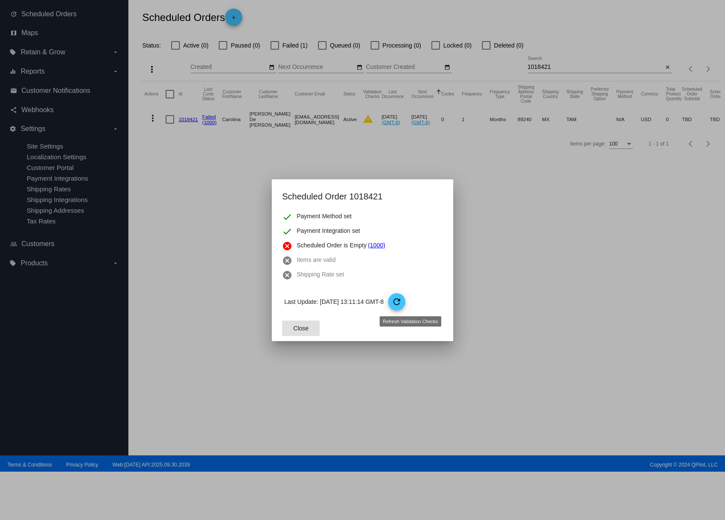
click at [402, 301] on mat-icon "refresh" at bounding box center [397, 302] width 10 height 10
click at [300, 321] on button "Close" at bounding box center [301, 328] width 38 height 15
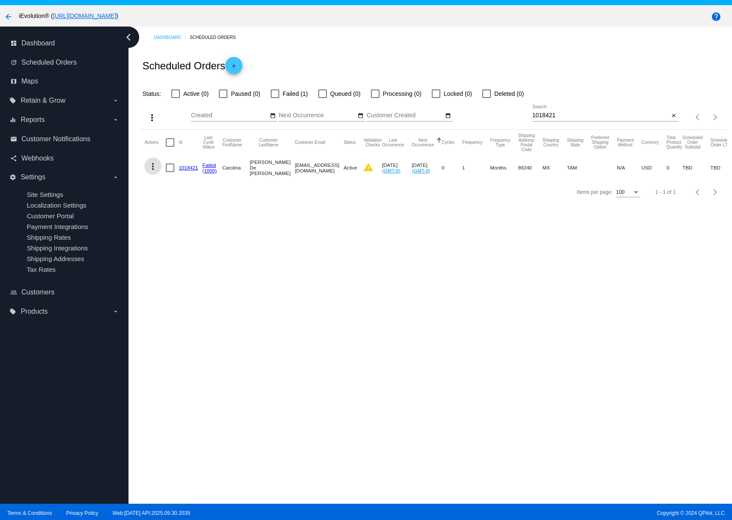
click at [155, 167] on mat-icon "more_vert" at bounding box center [153, 166] width 10 height 10
click at [197, 194] on button "info View Event Logs" at bounding box center [186, 188] width 85 height 21
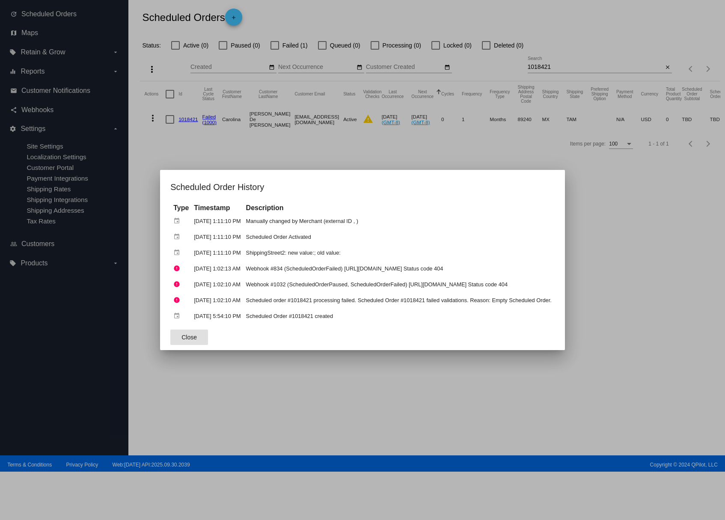
click at [247, 316] on td "Scheduled Order #1018421 created" at bounding box center [399, 316] width 310 height 15
copy td "1018421"
click at [447, 158] on div at bounding box center [362, 260] width 725 height 520
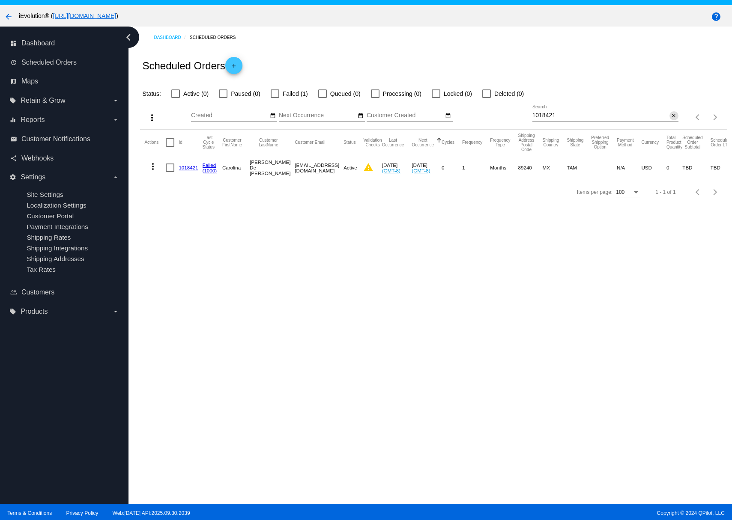
click at [669, 114] on button "close" at bounding box center [673, 115] width 9 height 9
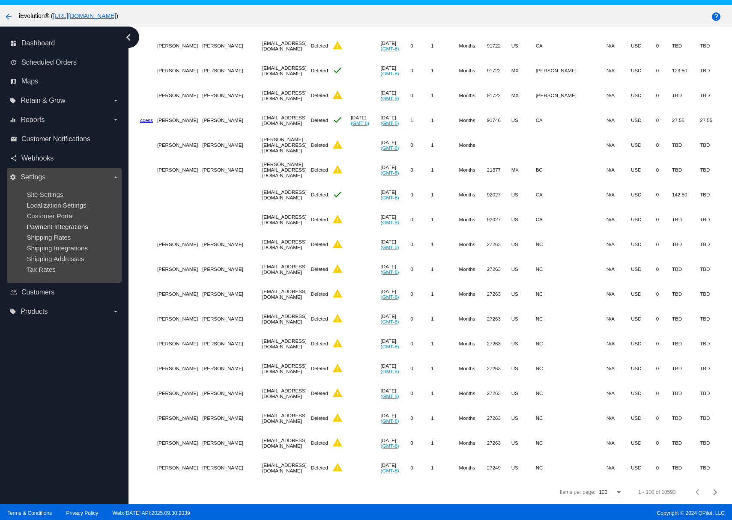
scroll to position [54, 0]
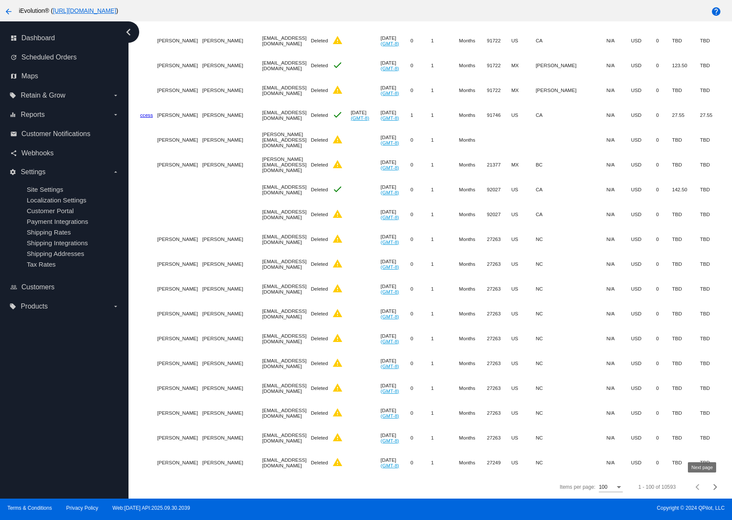
click at [706, 485] on span "Next page" at bounding box center [714, 487] width 17 height 4
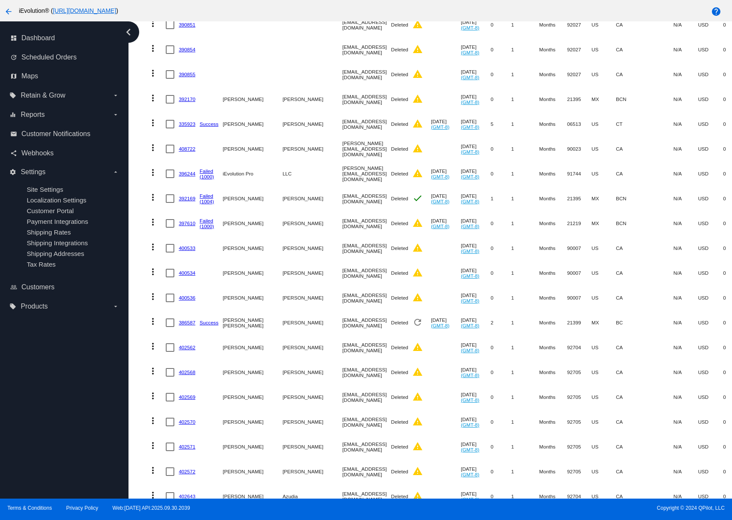
scroll to position [0, 0]
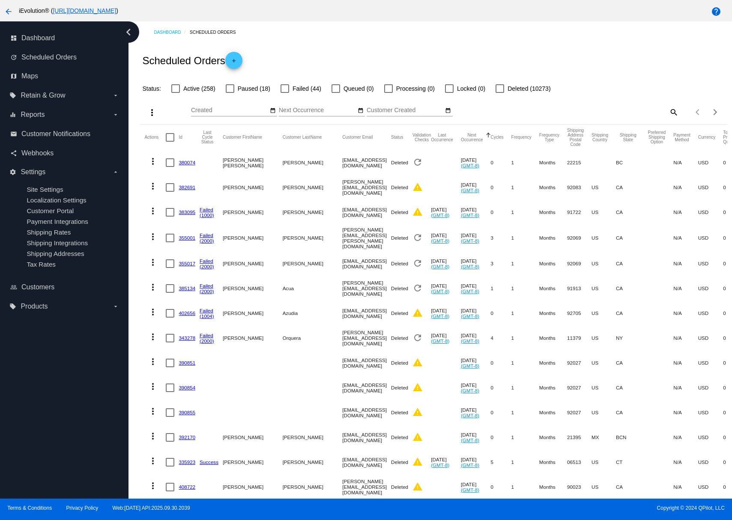
click at [209, 87] on span "Active (258)" at bounding box center [199, 88] width 32 height 10
click at [176, 93] on input "Active (258)" at bounding box center [175, 93] width 0 height 0
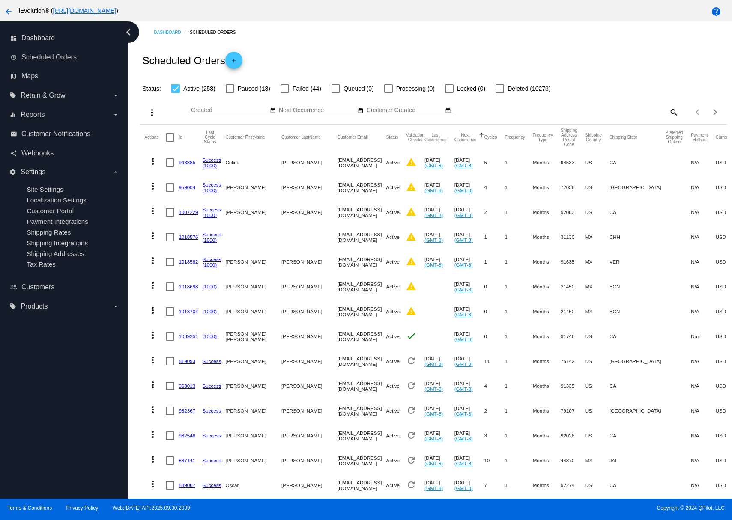
click at [316, 109] on input "Next Occurrence" at bounding box center [317, 110] width 77 height 7
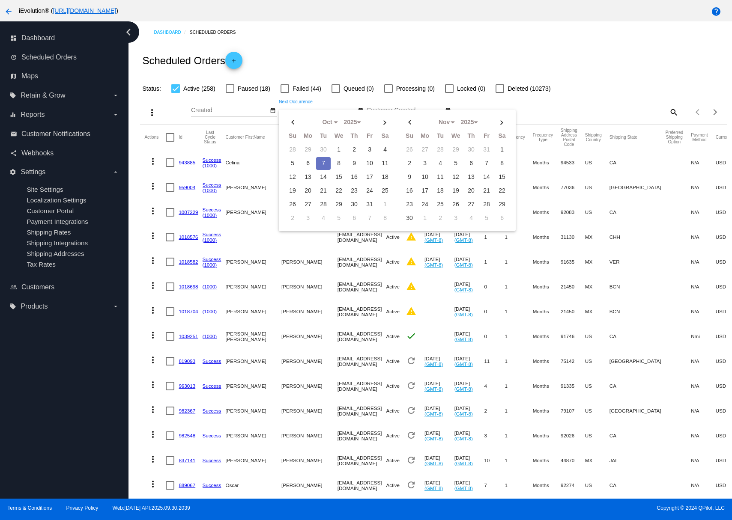
click at [199, 87] on span "Active (258)" at bounding box center [199, 88] width 32 height 10
click at [176, 93] on input "Active (258)" at bounding box center [175, 93] width 0 height 0
checkbox input "false"
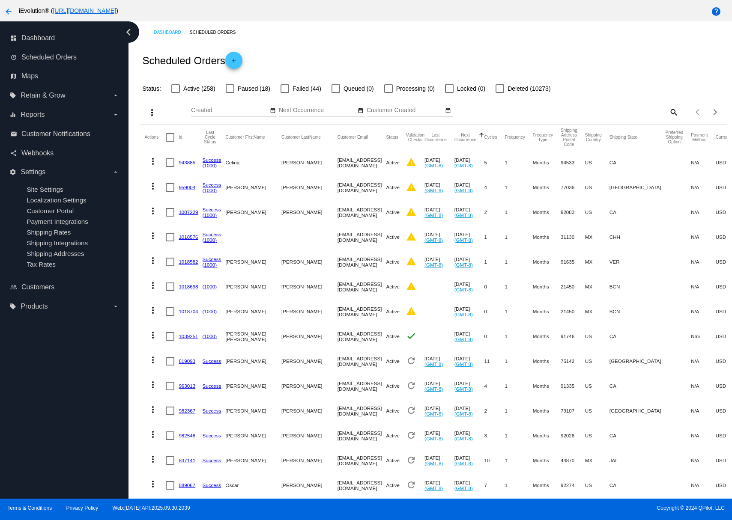
click at [303, 86] on span "Failed (44)" at bounding box center [306, 88] width 29 height 10
click at [285, 93] on input "Failed (44)" at bounding box center [284, 93] width 0 height 0
checkbox input "true"
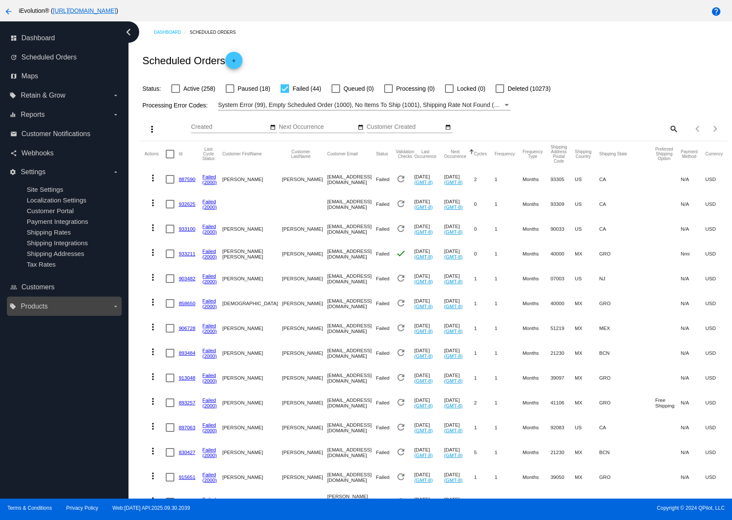
click at [84, 312] on label "local_offer Products arrow_drop_down" at bounding box center [63, 307] width 109 height 14
click at [0, 0] on input "local_offer Products arrow_drop_down" at bounding box center [0, 0] width 0 height 0
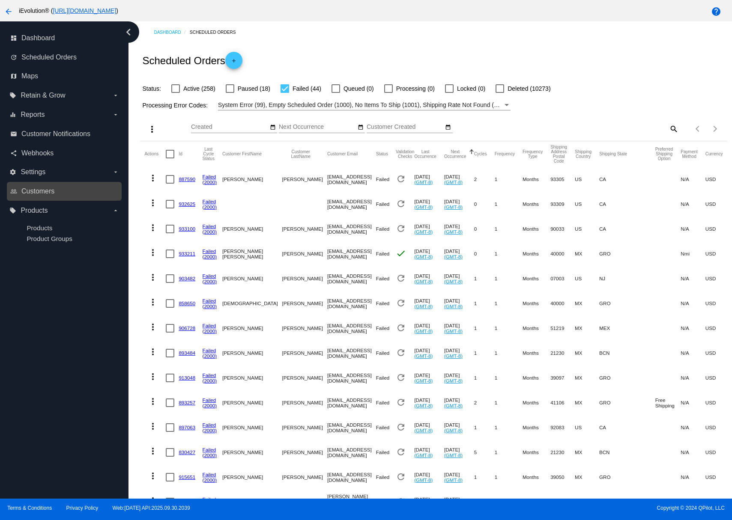
click at [69, 190] on link "people_outline Customers" at bounding box center [64, 192] width 109 height 14
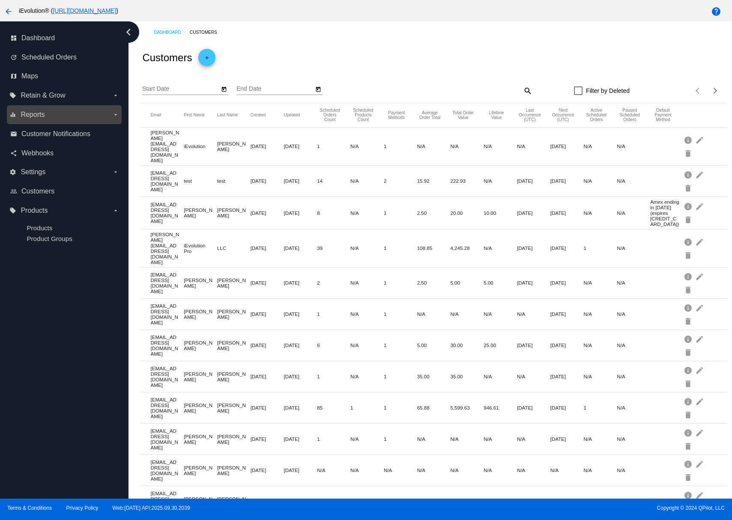
click at [84, 112] on label "equalizer Reports arrow_drop_down" at bounding box center [63, 115] width 109 height 14
click at [0, 0] on input "equalizer Reports arrow_drop_down" at bounding box center [0, 0] width 0 height 0
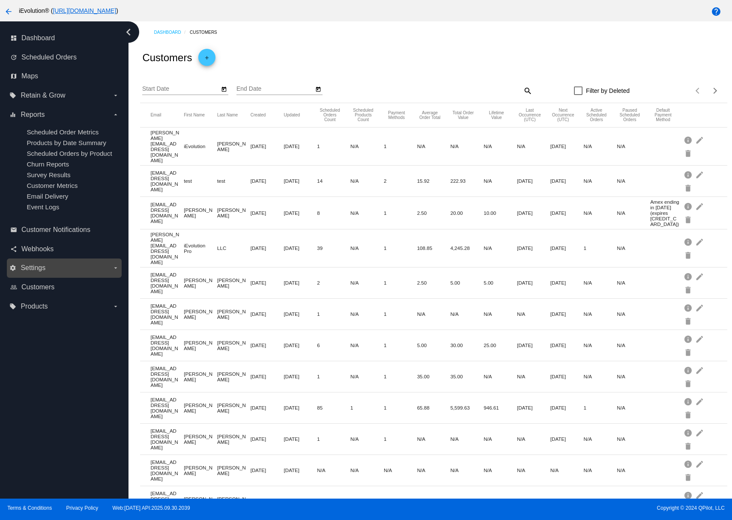
click at [50, 269] on label "settings Settings arrow_drop_down" at bounding box center [63, 268] width 109 height 14
click at [0, 0] on input "settings Settings arrow_drop_down" at bounding box center [0, 0] width 0 height 0
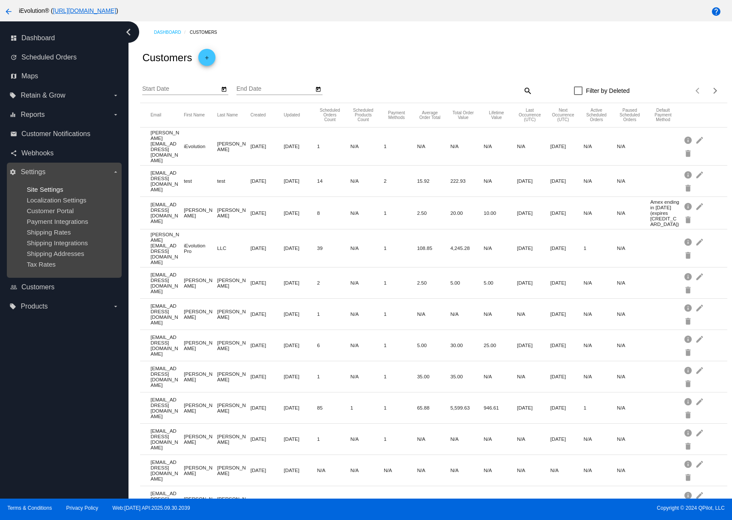
click at [53, 190] on span "Site Settings" at bounding box center [45, 189] width 36 height 7
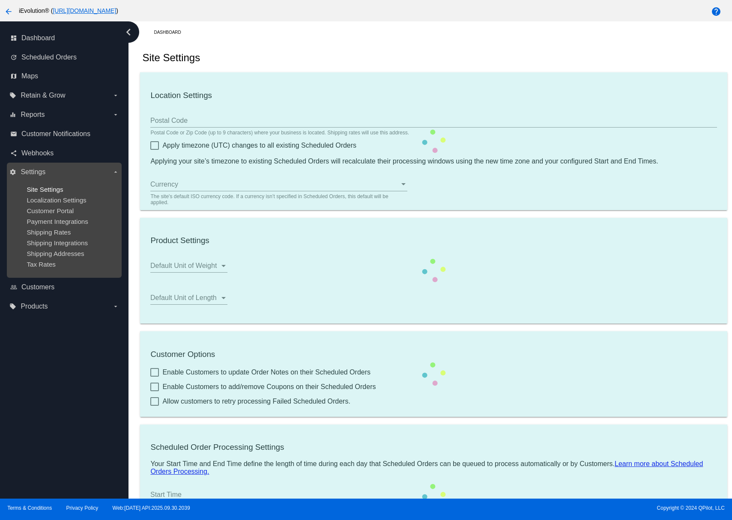
type input "91732"
checkbox input "true"
type input "00:00"
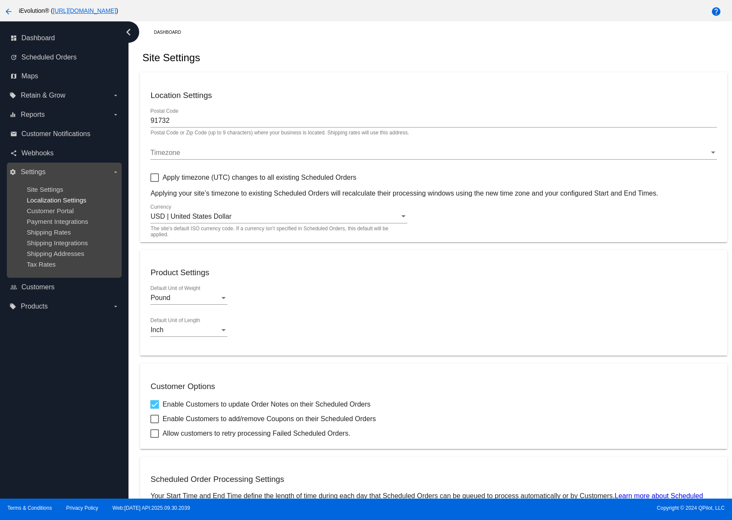
click at [49, 201] on span "Localization Settings" at bounding box center [57, 200] width 60 height 7
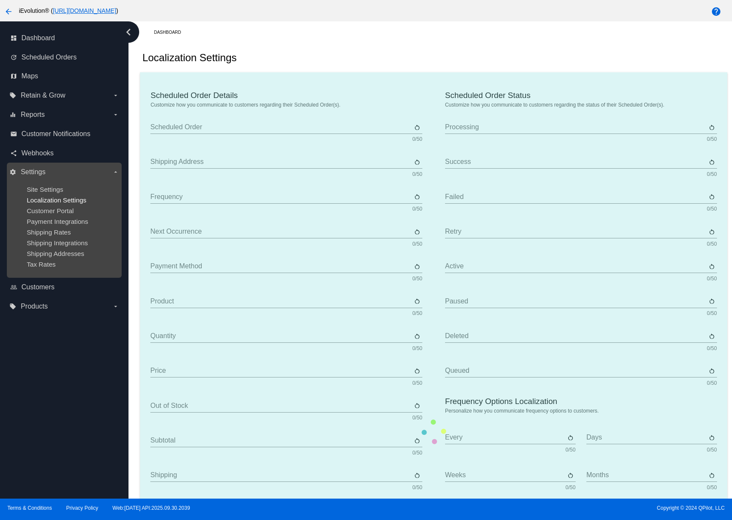
type input "AutoShip"
type input "Shipping Address"
type input "Frequency"
type input "Next Occurrence"
type input "Payment Method"
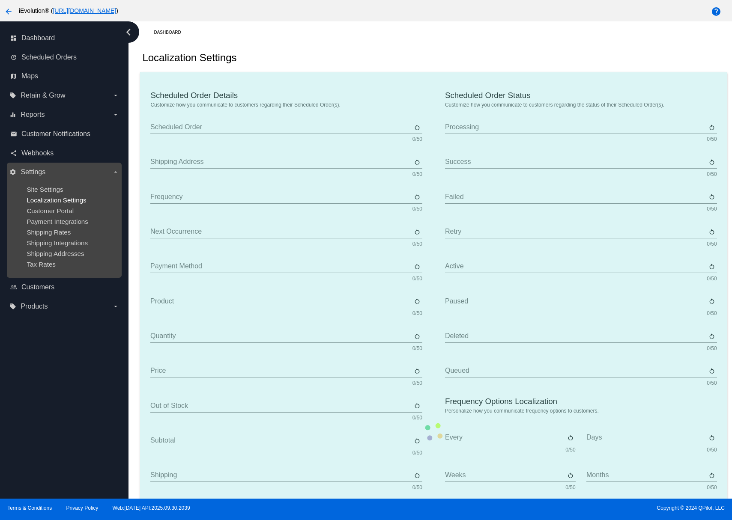
type input "Product"
type input "Quantity"
type input "Price"
type input "Out of stock"
type input "Subtotal"
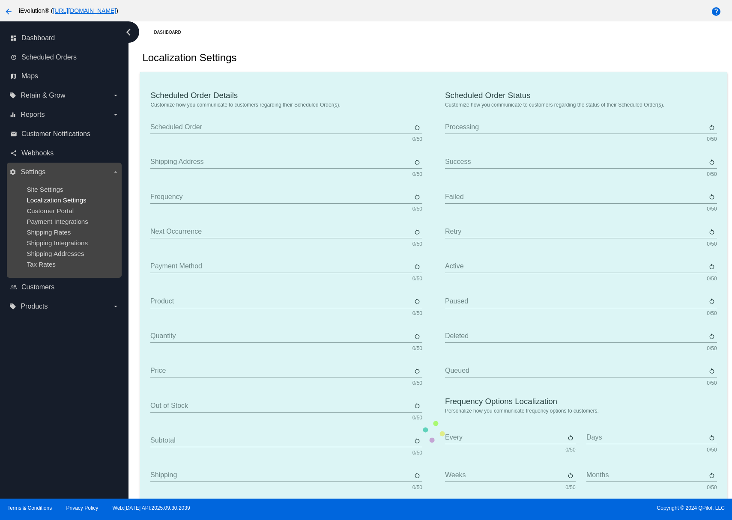
type input "Shipping"
type input "Tax"
type input "TBD"
type input "Total"
type input "No Payment Method"
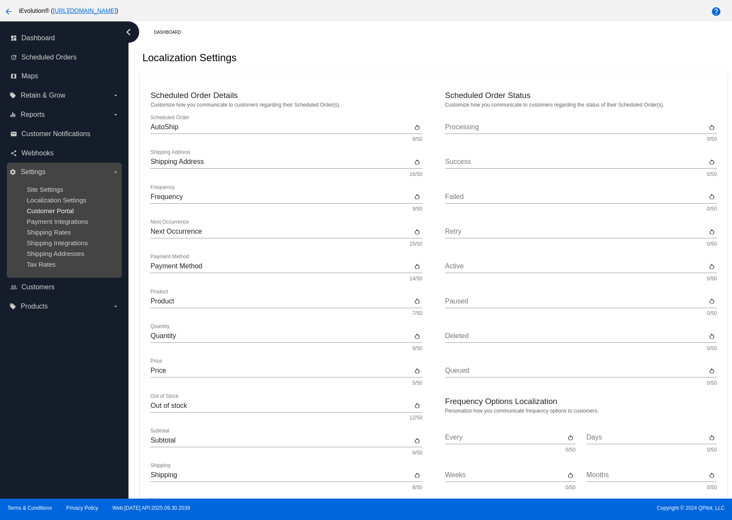
click at [46, 212] on span "Customer Portal" at bounding box center [50, 210] width 47 height 7
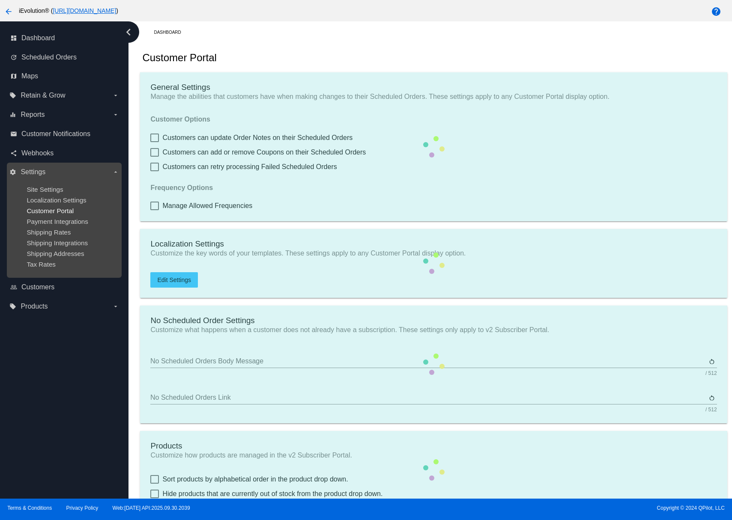
checkbox input "true"
type input "Create a Subscription"
type input "https://home.ievolutionpro.com//my-account/scheduled-orders//?action=create-sch…"
type input "1"
type input "20"
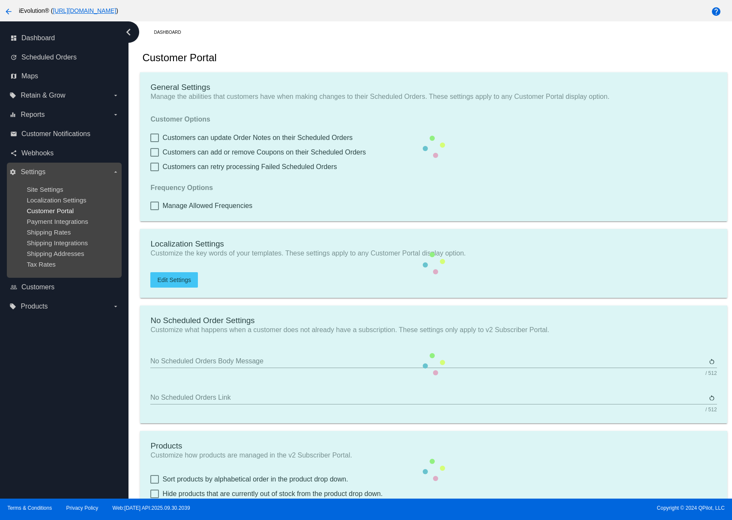
type input "500"
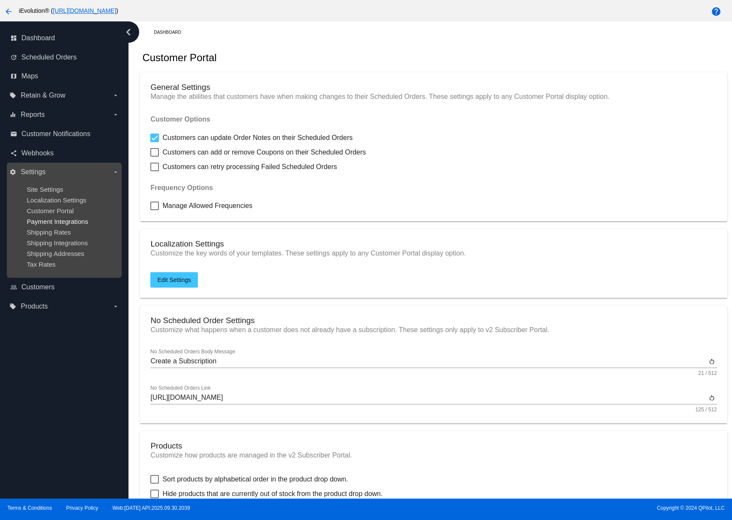
click at [45, 220] on span "Payment Integrations" at bounding box center [58, 221] width 62 height 7
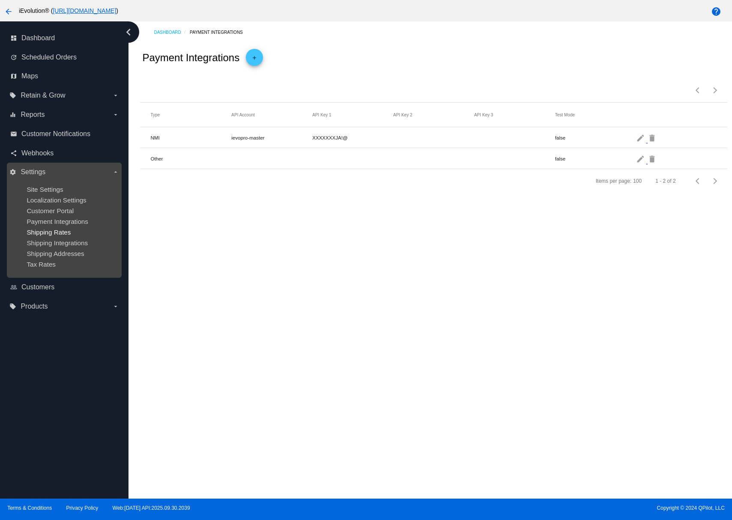
click at [46, 229] on span "Shipping Rates" at bounding box center [49, 232] width 44 height 7
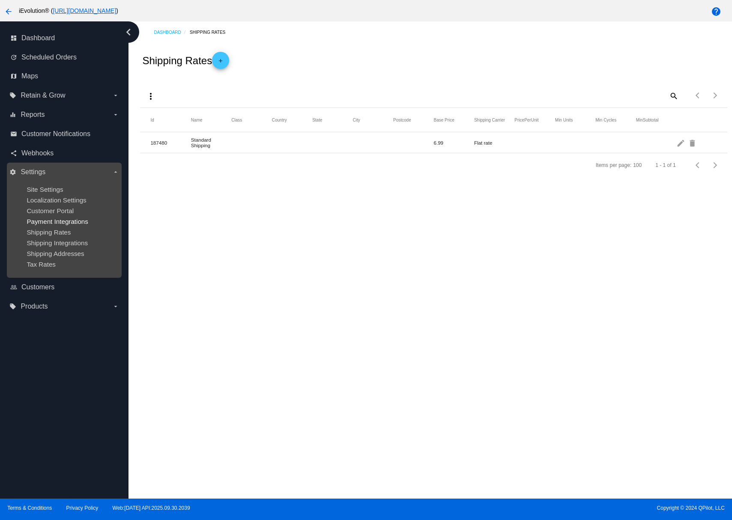
click at [57, 220] on span "Payment Integrations" at bounding box center [58, 221] width 62 height 7
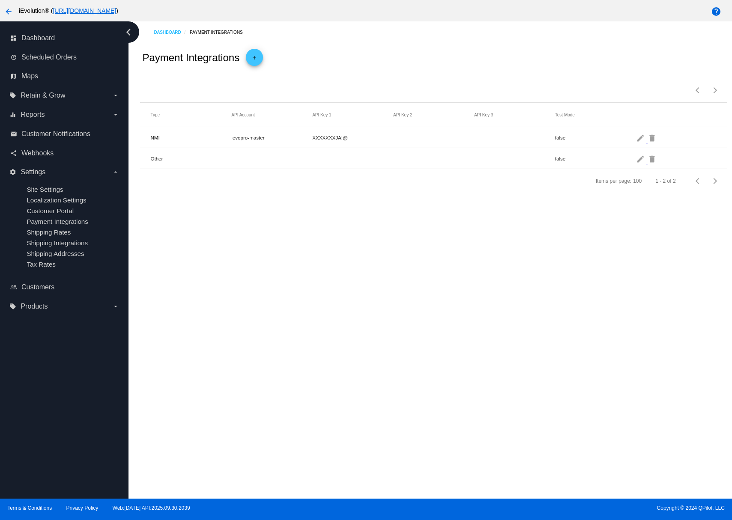
click at [259, 62] on mat-icon "add" at bounding box center [254, 60] width 10 height 10
click at [185, 101] on div "Payment Method Type Payment Method Type" at bounding box center [188, 95] width 77 height 24
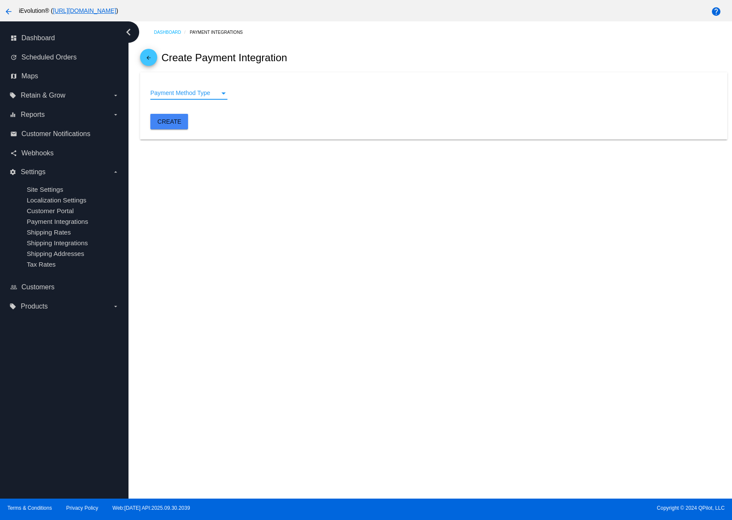
click at [187, 97] on div "Payment Method Type" at bounding box center [184, 93] width 69 height 7
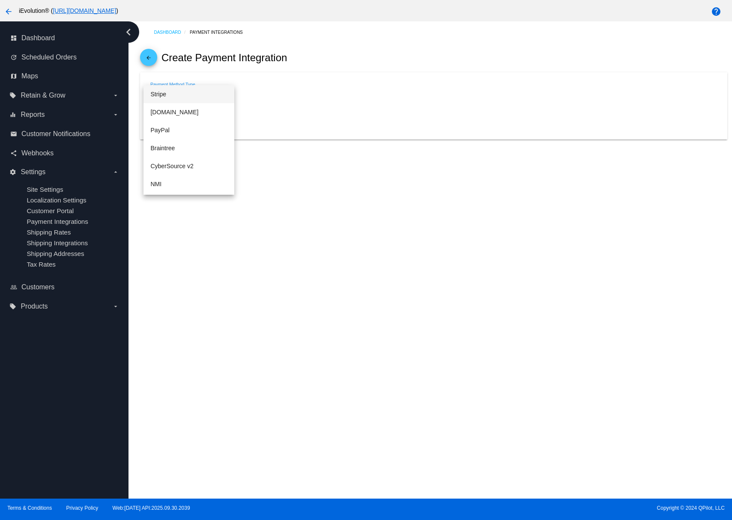
scroll to position [178, 0]
click at [169, 182] on span "Airwallex" at bounding box center [188, 186] width 77 height 18
click at [180, 125] on input "Client ID" at bounding box center [433, 122] width 566 height 7
click at [146, 61] on mat-icon "arrow_back" at bounding box center [148, 60] width 10 height 10
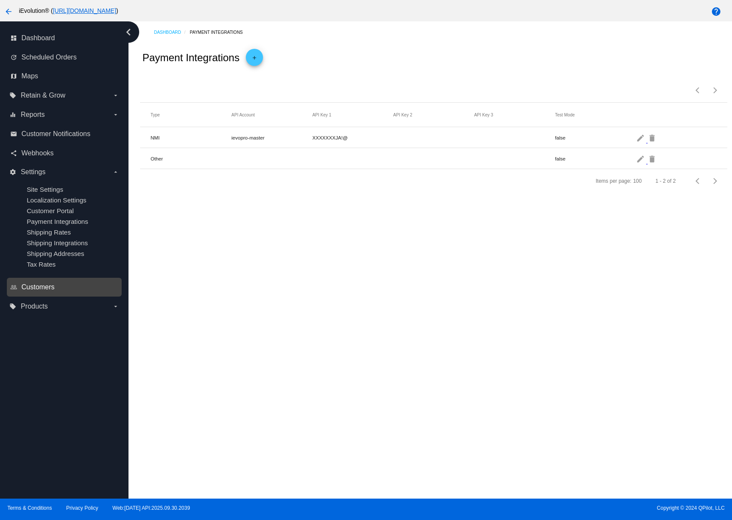
click at [39, 289] on span "Customers" at bounding box center [37, 287] width 33 height 8
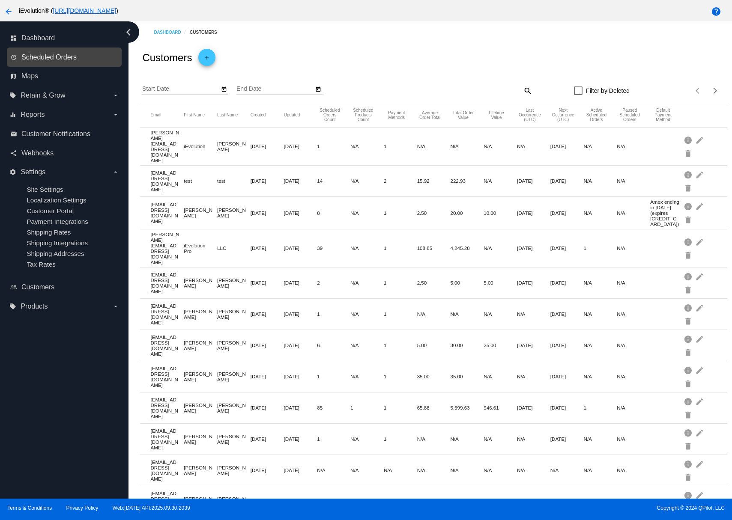
click at [57, 54] on span "Scheduled Orders" at bounding box center [48, 58] width 55 height 8
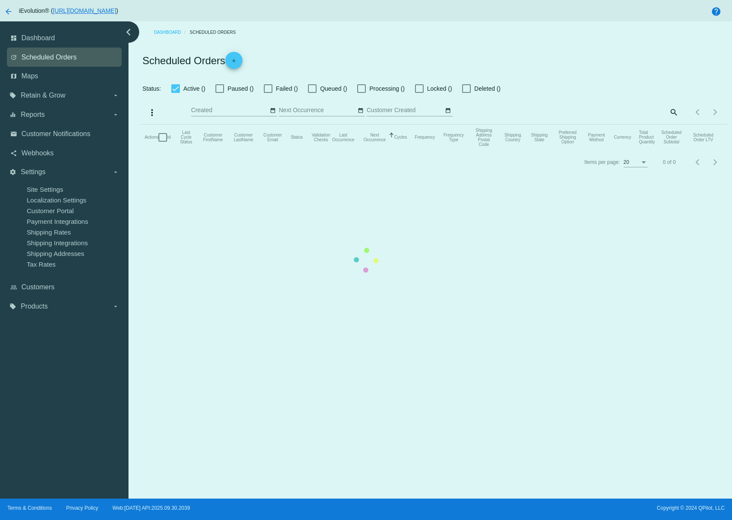
checkbox input "false"
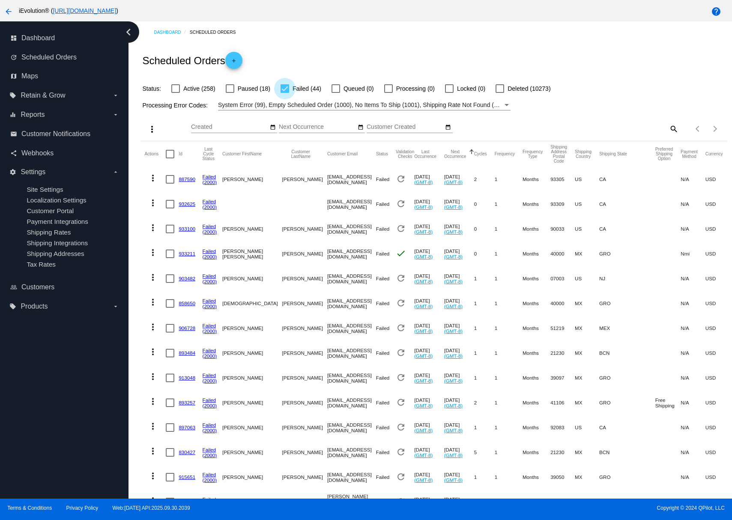
click at [280, 90] on div at bounding box center [284, 88] width 9 height 9
click at [284, 93] on input "Failed (44)" at bounding box center [284, 93] width 0 height 0
checkbox input "false"
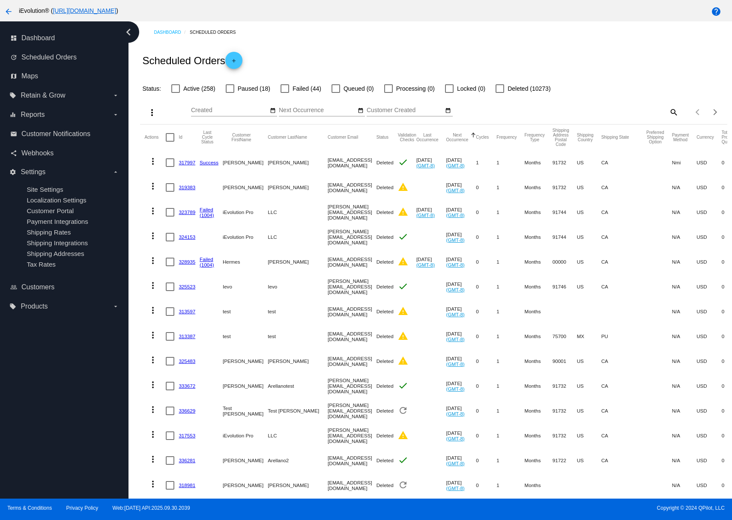
scroll to position [0, 66]
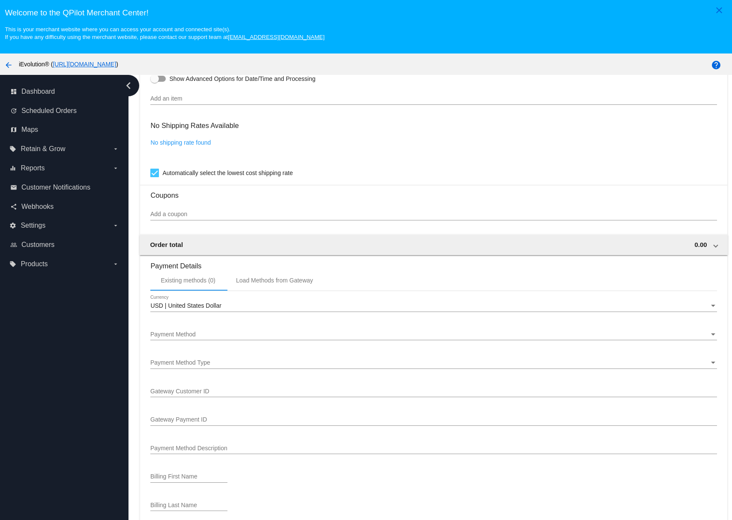
scroll to position [885, 0]
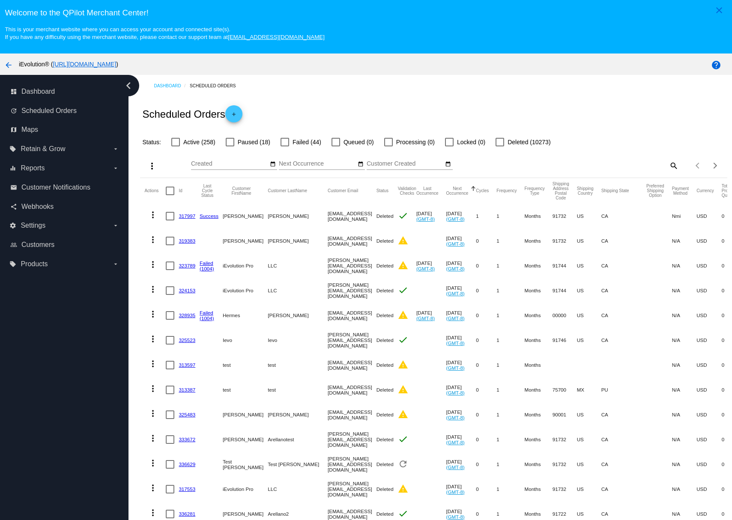
click at [238, 144] on span "Paused (18)" at bounding box center [254, 142] width 33 height 10
click at [230, 146] on input "Paused (18)" at bounding box center [229, 146] width 0 height 0
checkbox input "true"
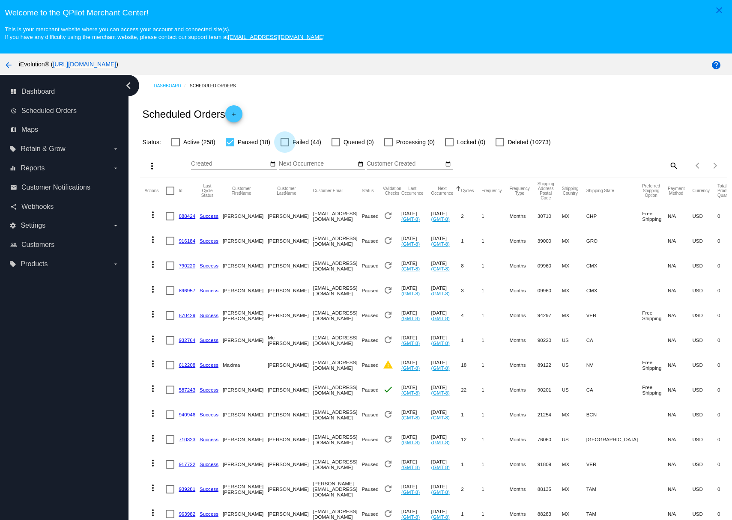
click at [297, 147] on span "Failed (44)" at bounding box center [306, 142] width 29 height 10
click at [285, 147] on input "Failed (44)" at bounding box center [284, 146] width 0 height 0
checkbox input "true"
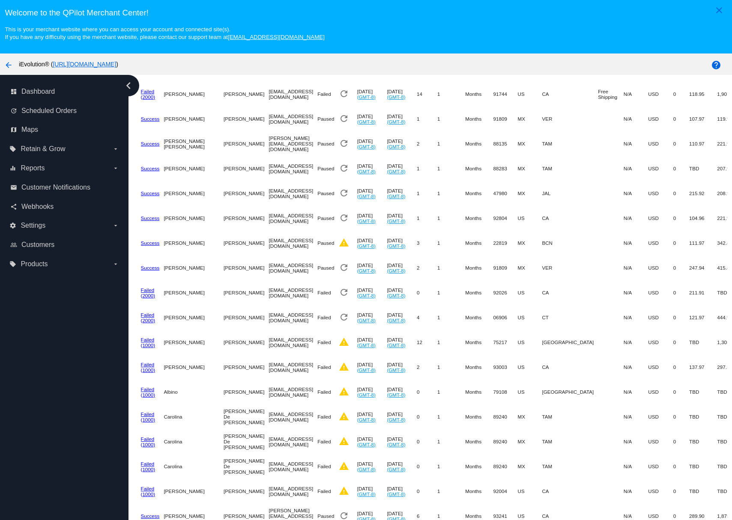
scroll to position [54, 0]
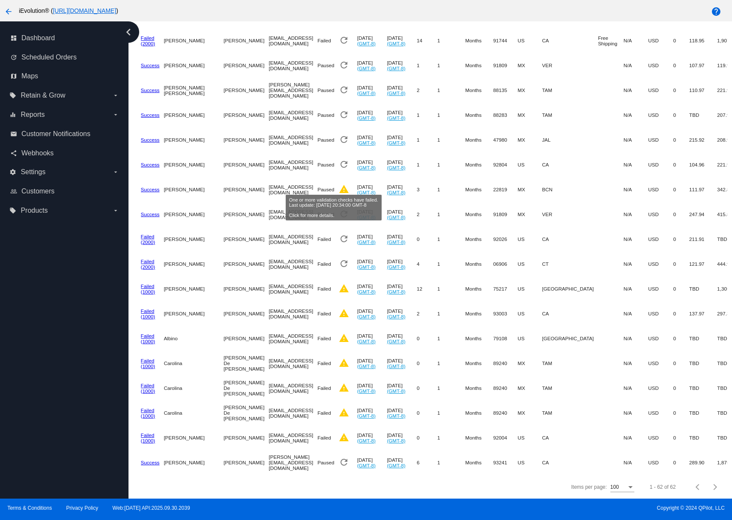
click at [339, 184] on mat-icon "warning" at bounding box center [344, 189] width 10 height 10
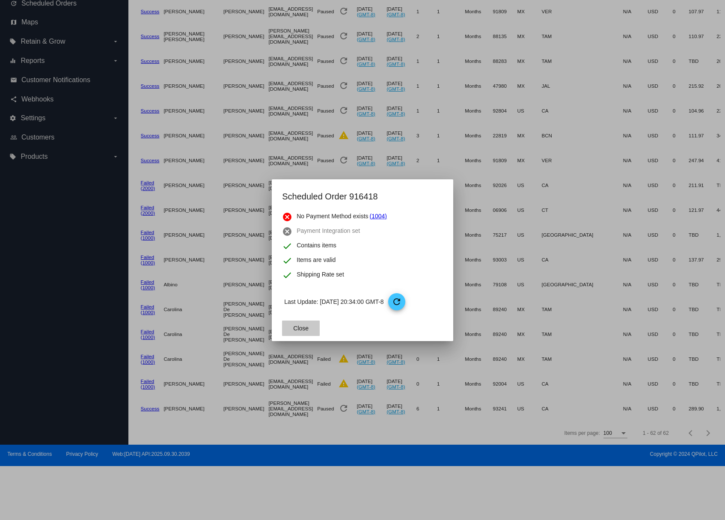
click at [303, 323] on button "Close" at bounding box center [301, 328] width 38 height 15
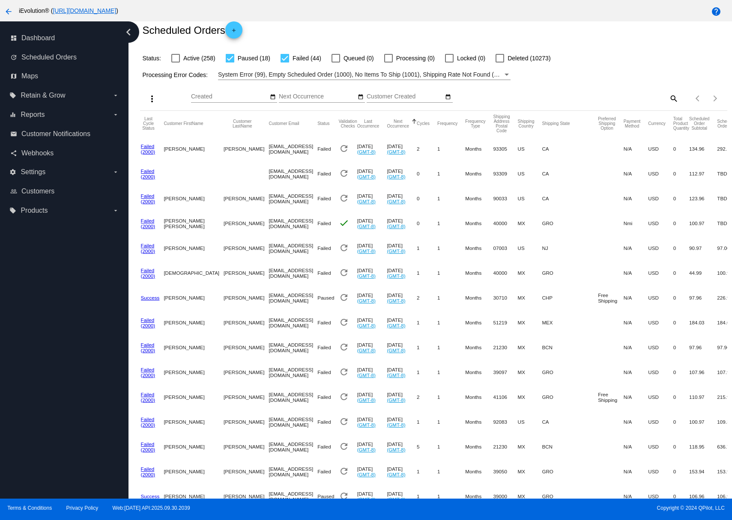
scroll to position [0, 0]
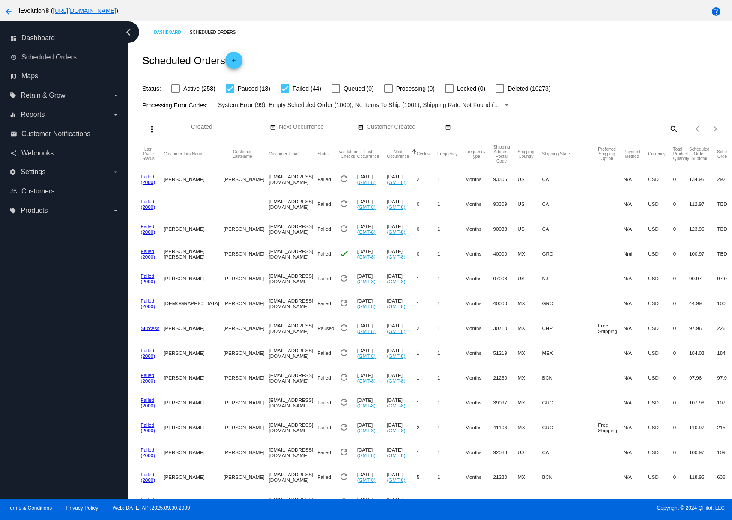
click at [317, 175] on mat-cell "Failed" at bounding box center [327, 179] width 21 height 25
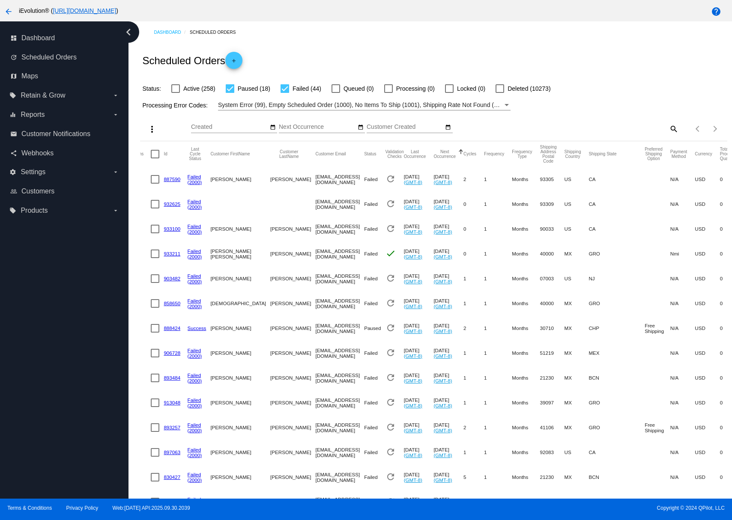
scroll to position [0, 6]
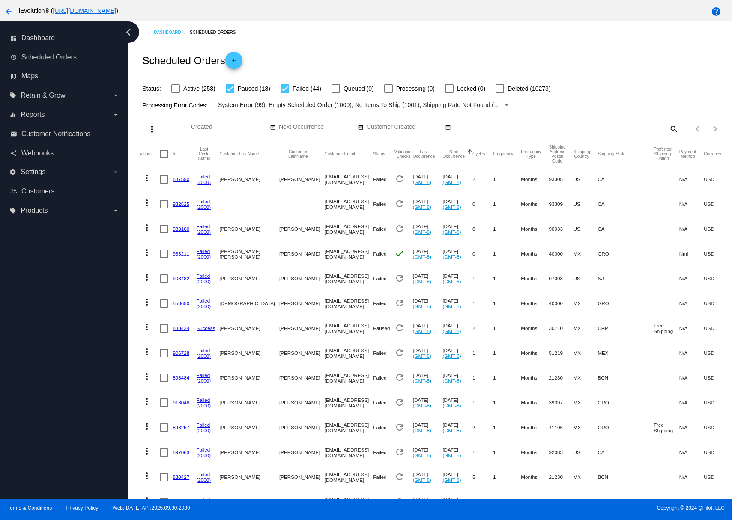
click at [205, 182] on link "(2000)" at bounding box center [204, 182] width 15 height 6
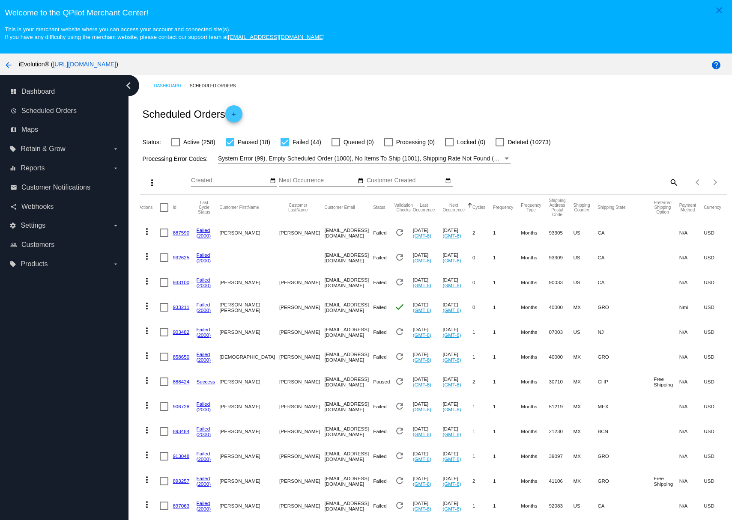
click at [255, 143] on span "Paused (18)" at bounding box center [254, 142] width 33 height 10
click at [230, 146] on input "Paused (18)" at bounding box center [229, 146] width 0 height 0
checkbox input "false"
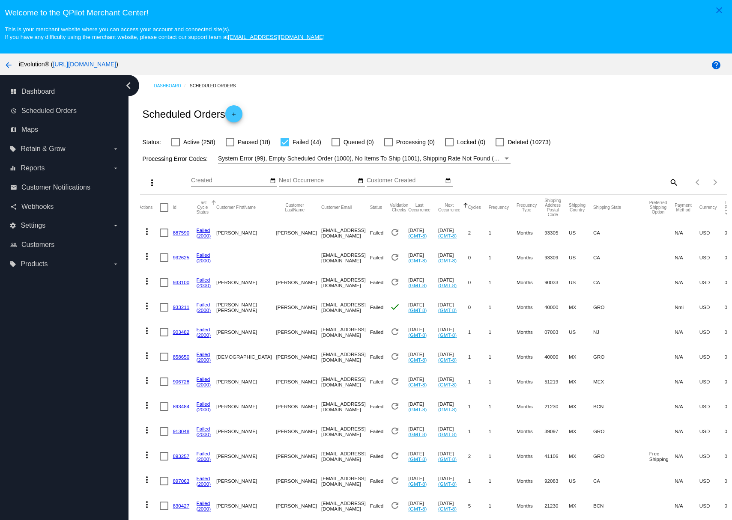
click at [206, 210] on button "Last Cycle Status" at bounding box center [203, 207] width 12 height 14
click at [207, 206] on button "Last Cycle Status" at bounding box center [203, 207] width 12 height 14
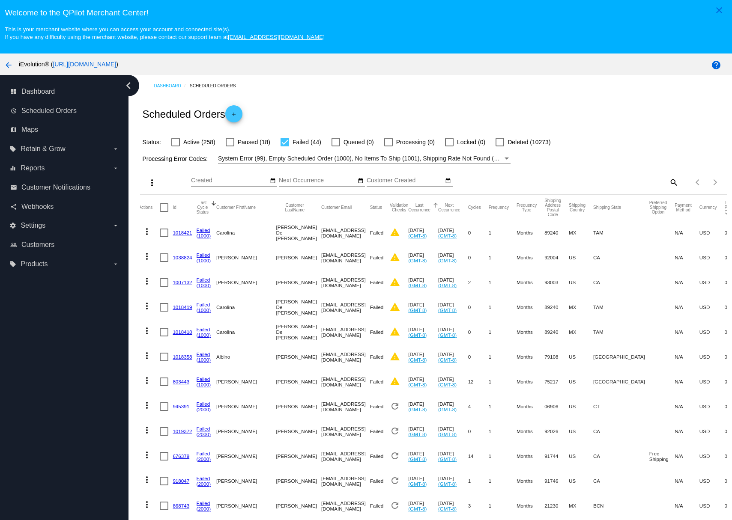
click at [412, 207] on button "Last Occurrence" at bounding box center [419, 207] width 22 height 9
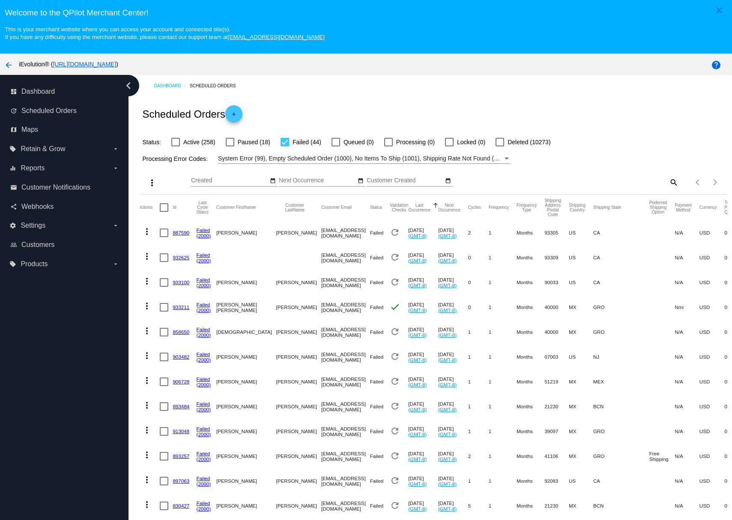
click at [412, 207] on button "Last Occurrence" at bounding box center [419, 207] width 22 height 9
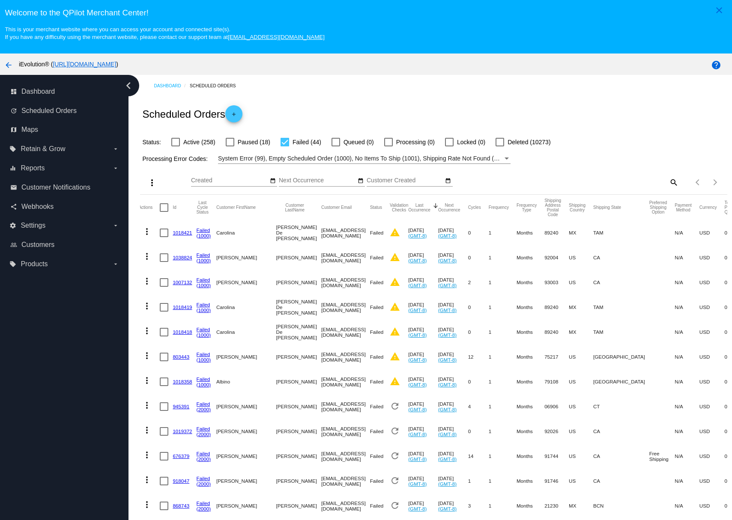
click at [227, 180] on input "Created" at bounding box center [229, 180] width 77 height 7
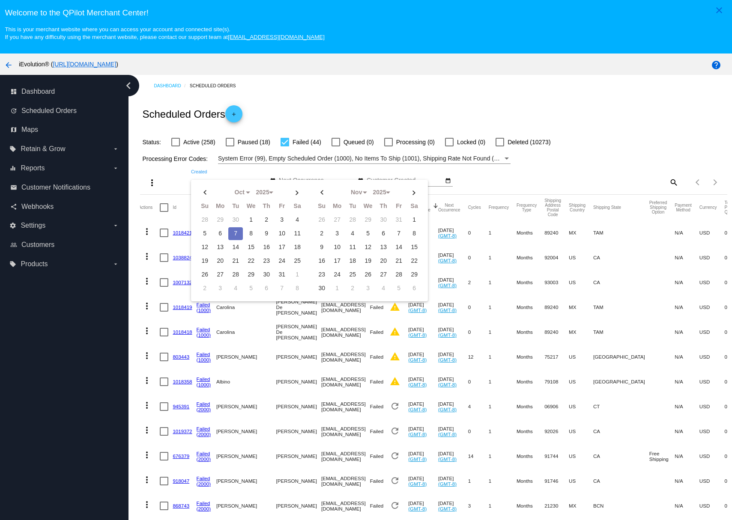
click at [300, 172] on div "Oct Jan Feb Mar Apr Su Mo Tu We Th" at bounding box center [317, 178] width 77 height 17
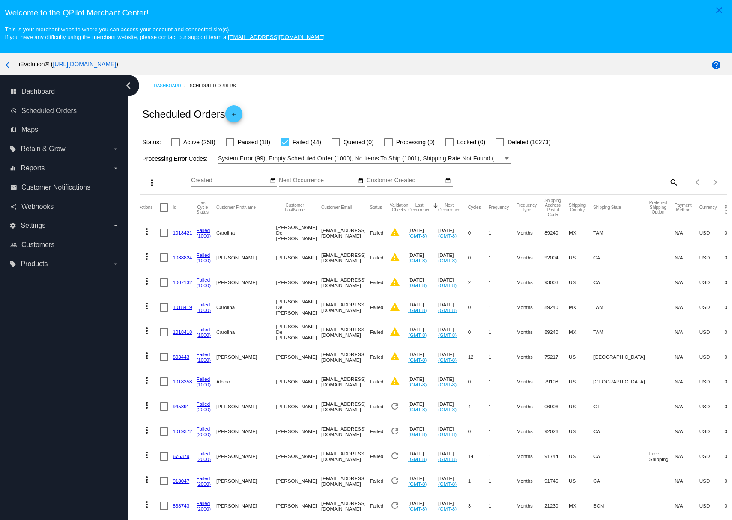
click at [221, 176] on div "Oct Jan Feb Mar Apr Su Mo Tu We Th" at bounding box center [229, 178] width 77 height 17
click at [219, 180] on input "Created" at bounding box center [229, 180] width 77 height 7
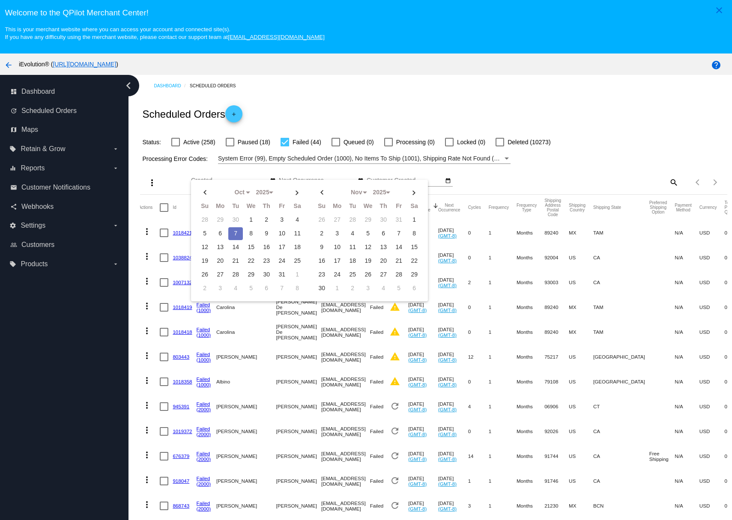
click at [286, 177] on div "Oct Jan Feb Mar Apr Su Mo Tu We Th" at bounding box center [317, 178] width 77 height 17
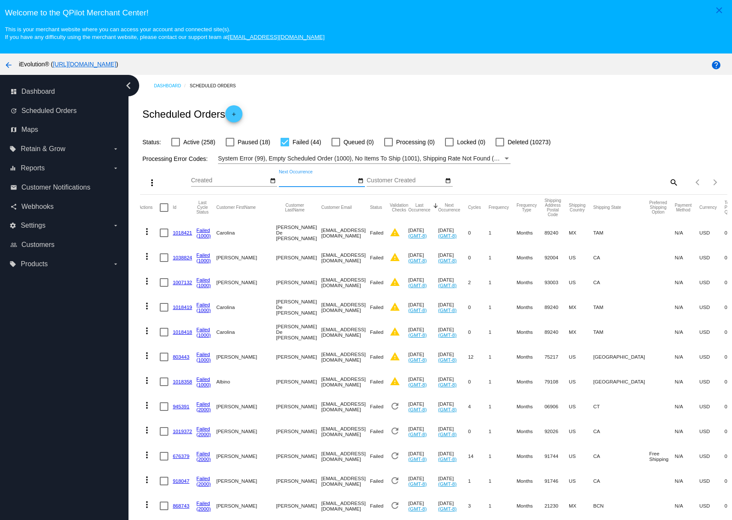
click at [291, 182] on input "Next Occurrence" at bounding box center [317, 180] width 77 height 7
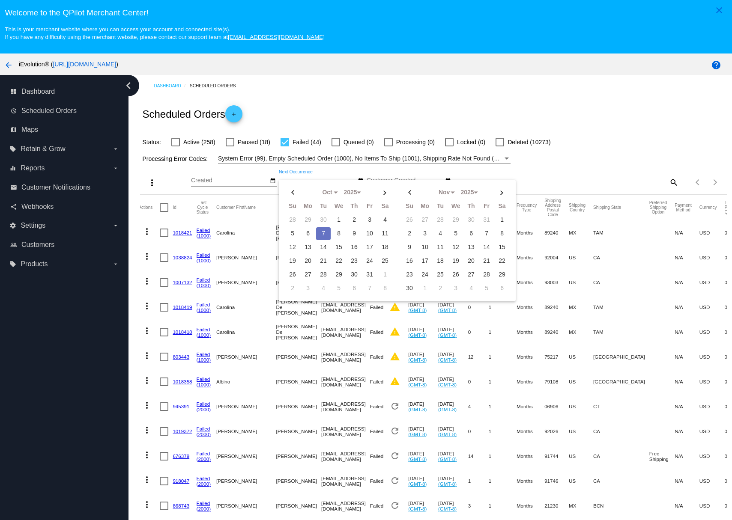
click at [325, 233] on td "7" at bounding box center [323, 233] width 15 height 13
click at [317, 232] on td "7" at bounding box center [323, 233] width 15 height 13
type input "[DATE] - [DATE]"
